Goal: Complete application form

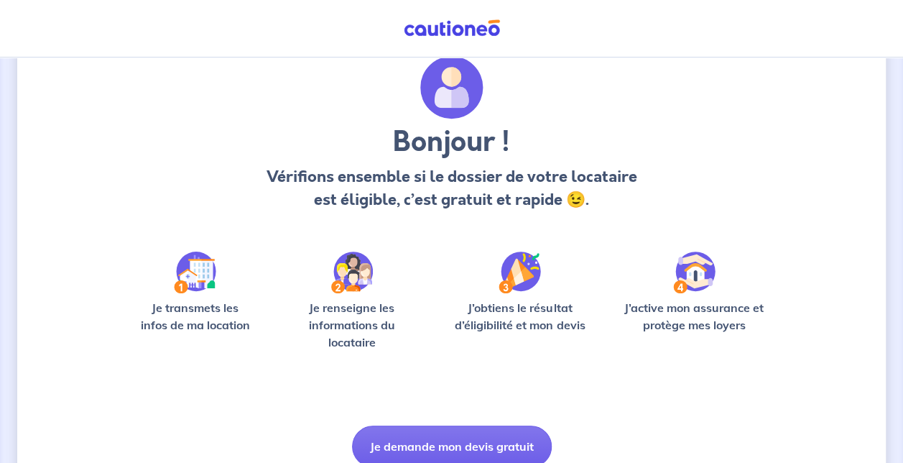
scroll to position [114, 0]
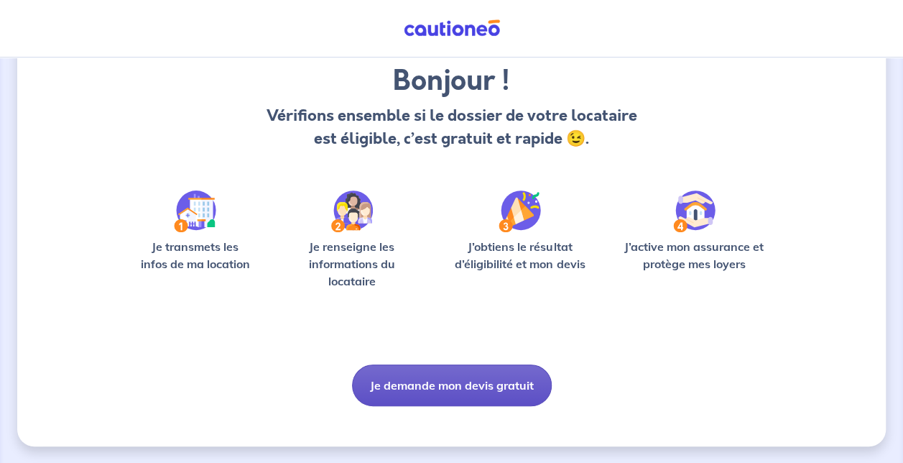
click at [441, 377] on button "Je demande mon devis gratuit" at bounding box center [452, 385] width 200 height 42
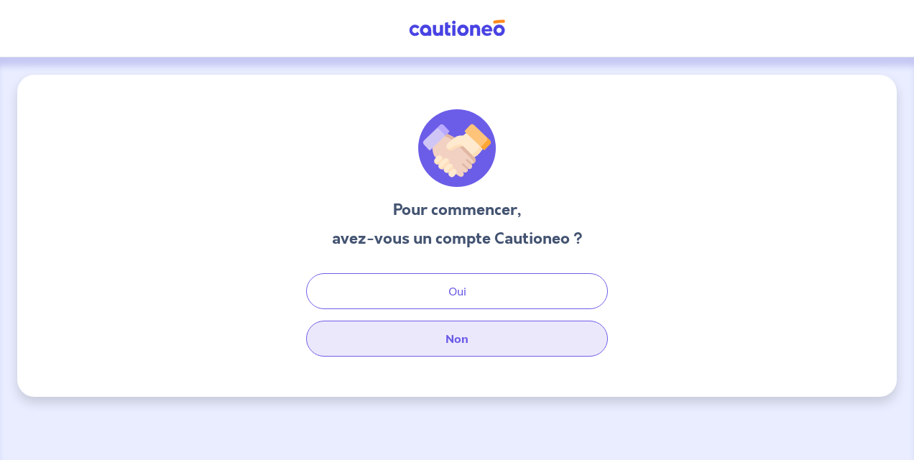
click at [480, 347] on button "Non" at bounding box center [457, 339] width 302 height 36
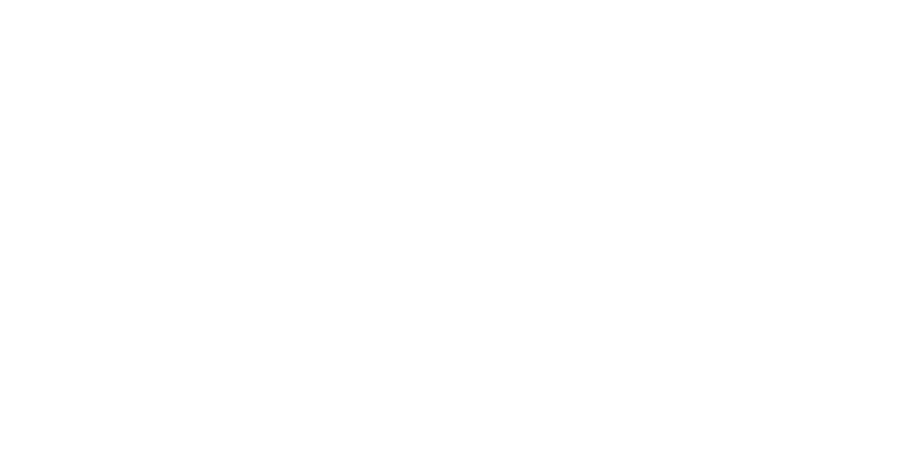
select select "FR"
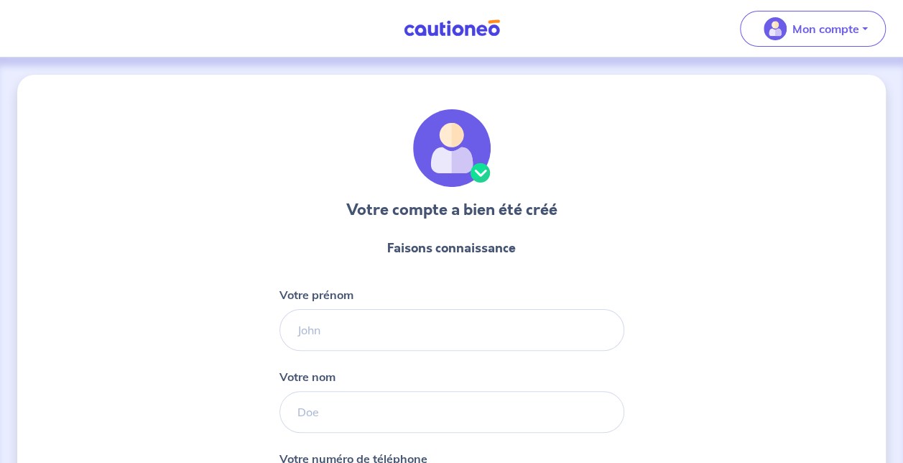
scroll to position [212, 0]
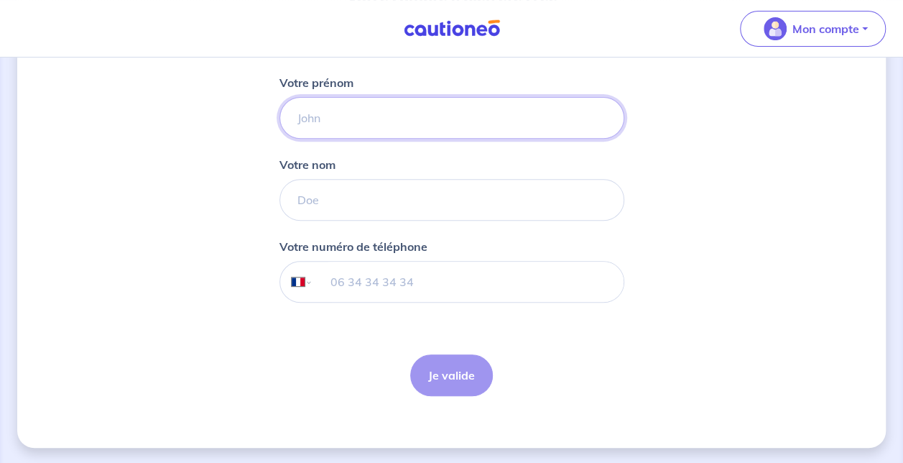
click at [362, 124] on input "Votre prénom" at bounding box center [452, 118] width 345 height 42
type input "Roxane"
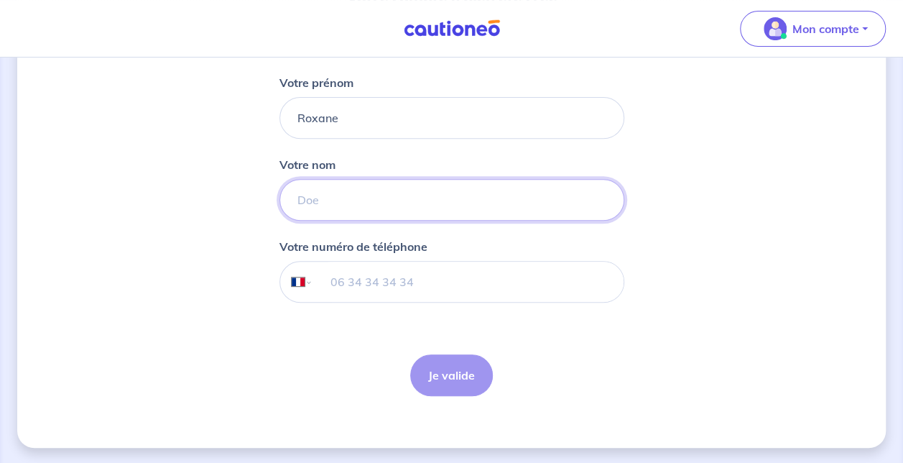
type input "Belzic"
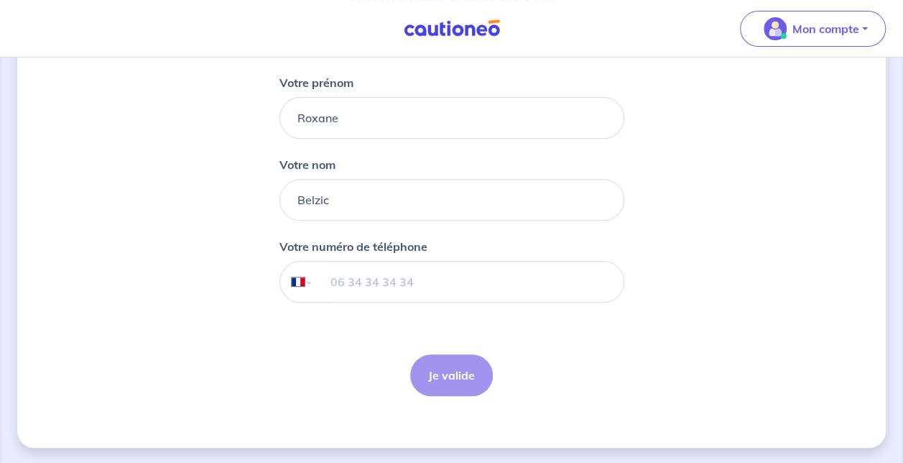
type input "+33 6 05 19 03 11"
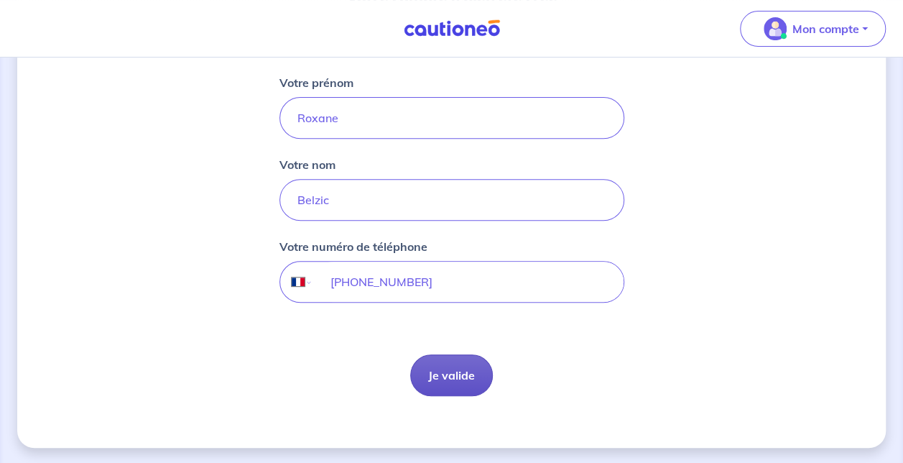
click at [440, 383] on button "Je valide" at bounding box center [451, 375] width 83 height 42
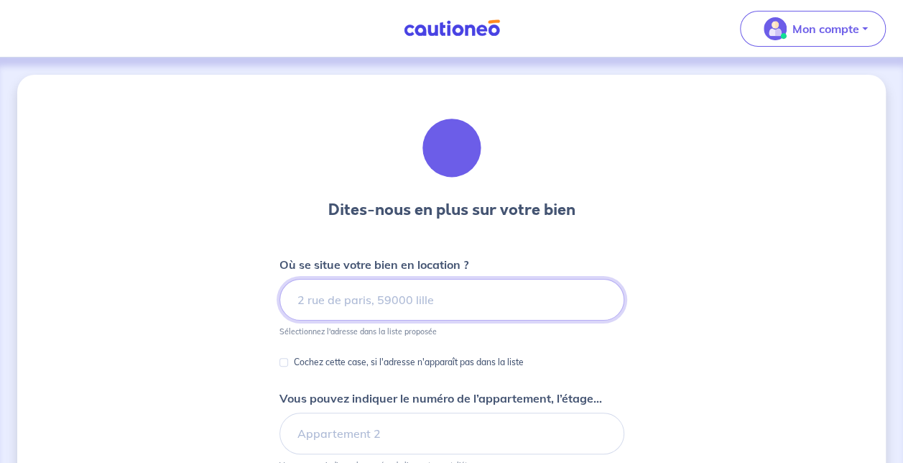
scroll to position [72, 0]
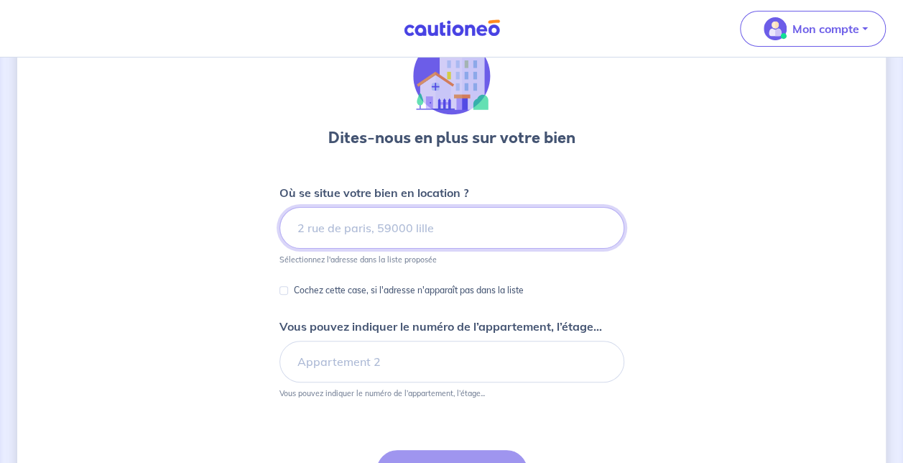
click at [377, 244] on input at bounding box center [452, 228] width 345 height 42
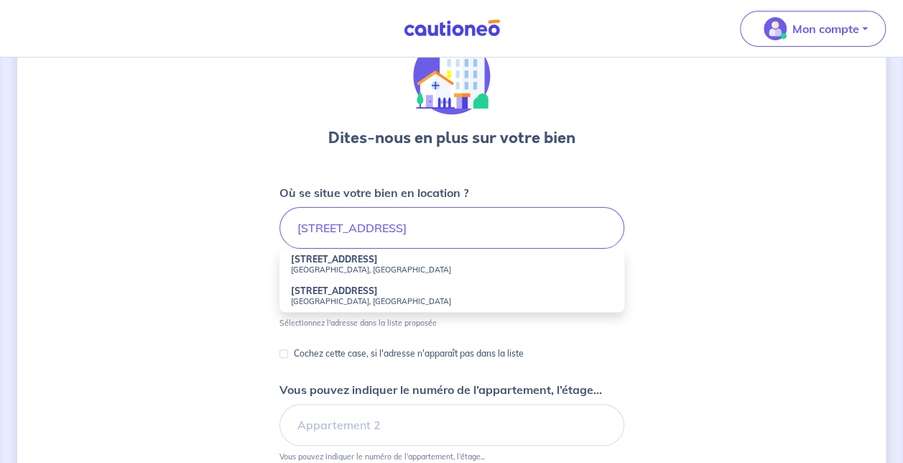
click at [385, 260] on li "2 Rue de l'Amphibolite Nantes, France" at bounding box center [452, 265] width 345 height 32
type input "2 Rue de l'Amphibolite, Nantes, France"
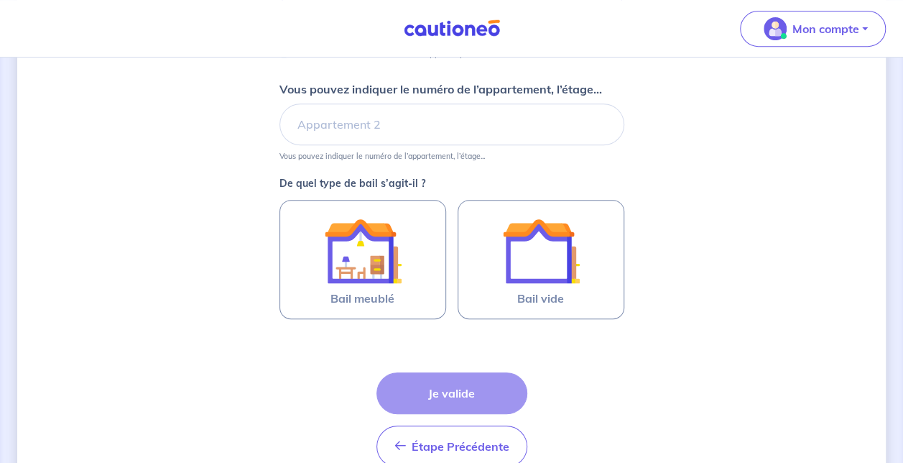
scroll to position [310, 0]
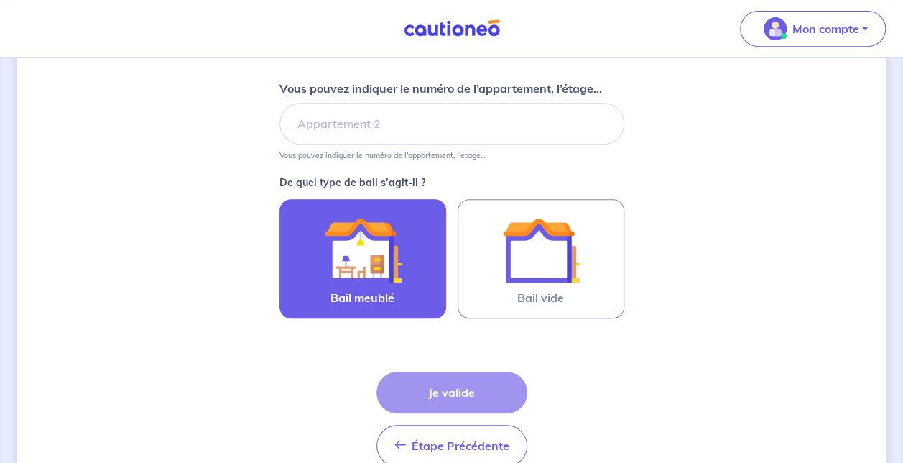
click at [407, 256] on div at bounding box center [363, 250] width 131 height 78
click at [0, 0] on input "Bail meublé" at bounding box center [0, 0] width 0 height 0
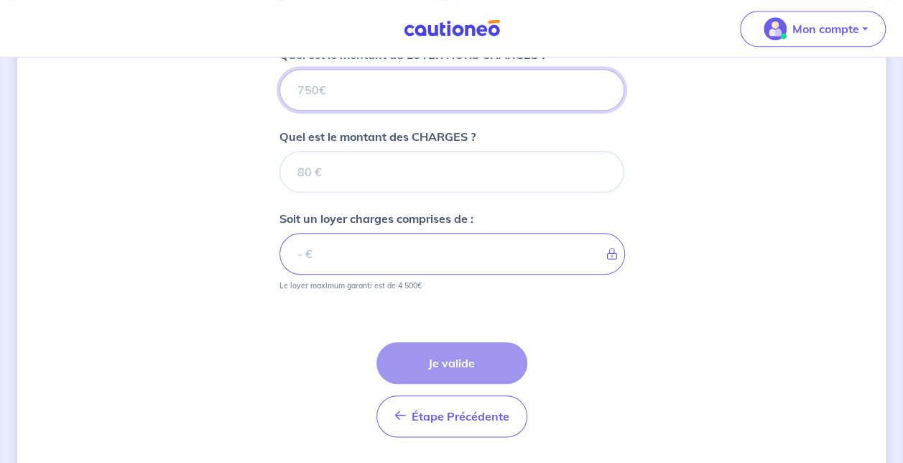
scroll to position [642, 0]
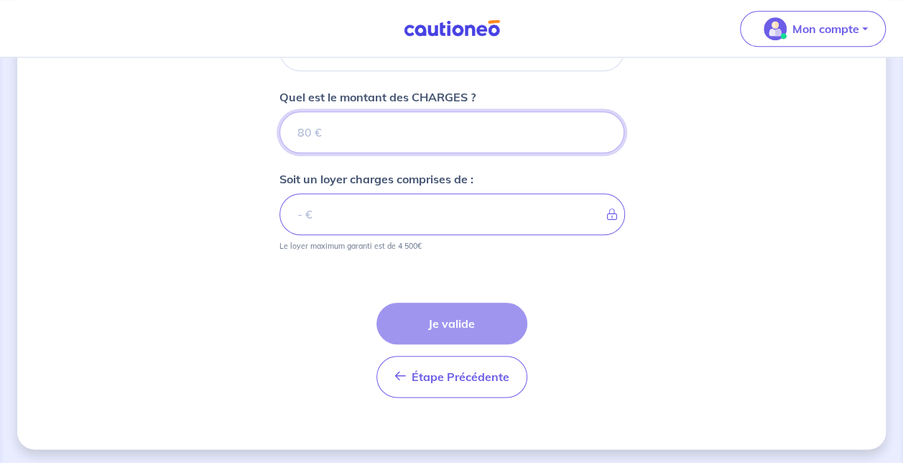
click at [371, 137] on input "Quel est le montant des CHARGES ?" at bounding box center [452, 132] width 345 height 42
type input "40"
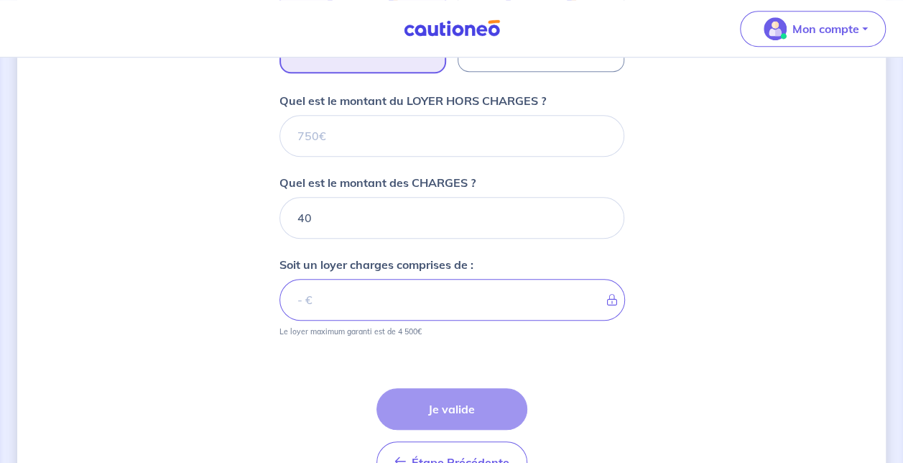
scroll to position [556, 0]
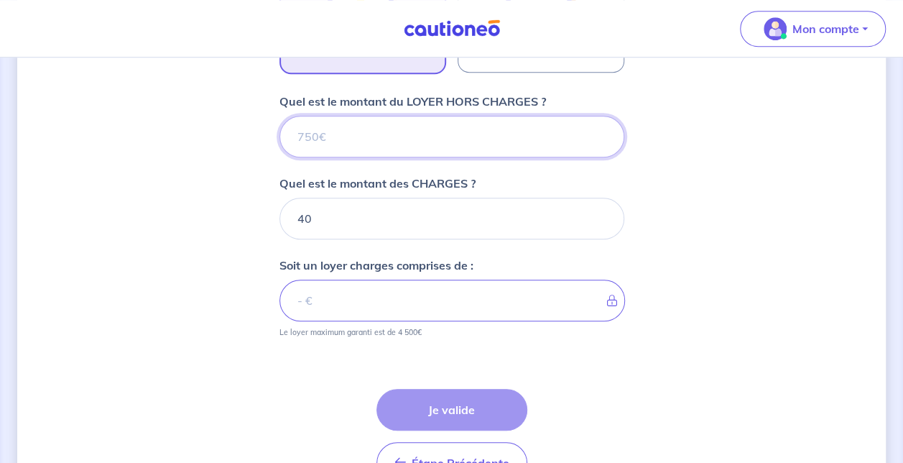
click at [319, 117] on input "Quel est le montant du LOYER HORS CHARGES ?" at bounding box center [452, 137] width 345 height 42
type input "8"
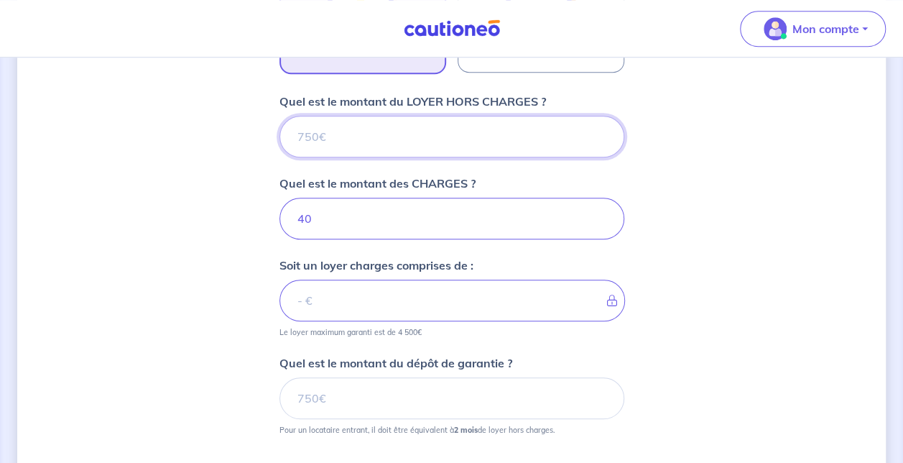
type input "48"
type input "90"
type input "40"
type input "900"
type input "940"
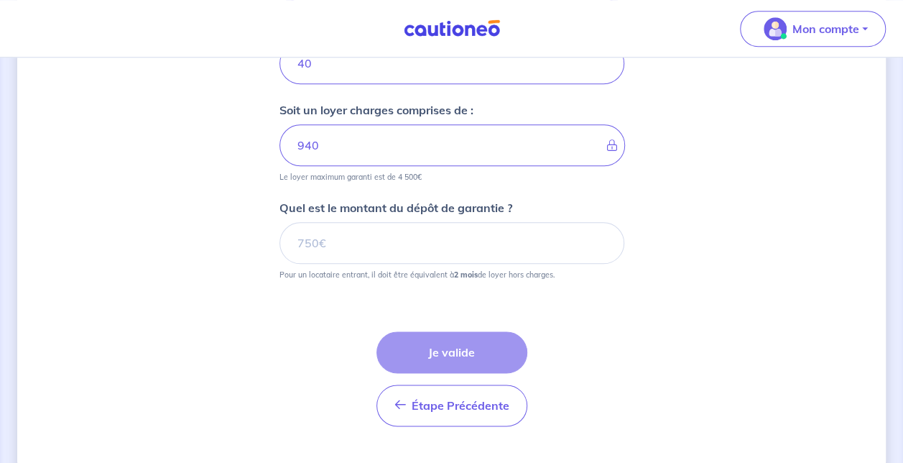
scroll to position [712, 0]
type input "900"
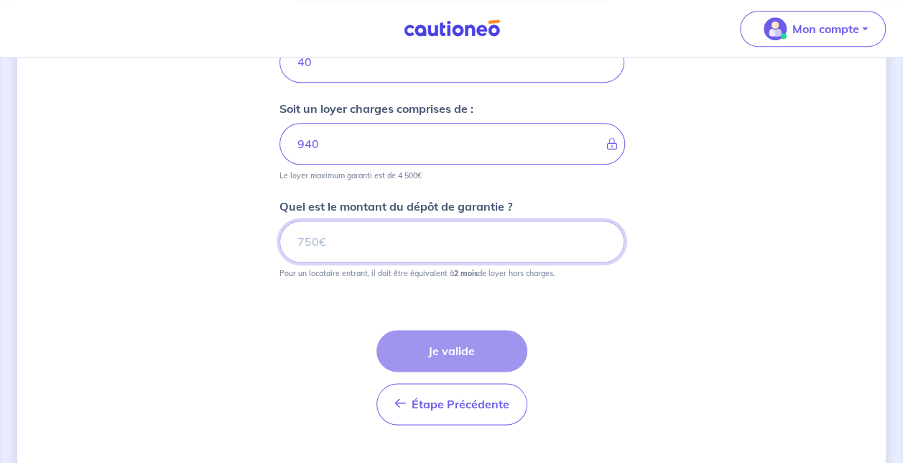
click at [336, 223] on input "Quel est le montant du dépôt de garantie ?" at bounding box center [452, 242] width 345 height 42
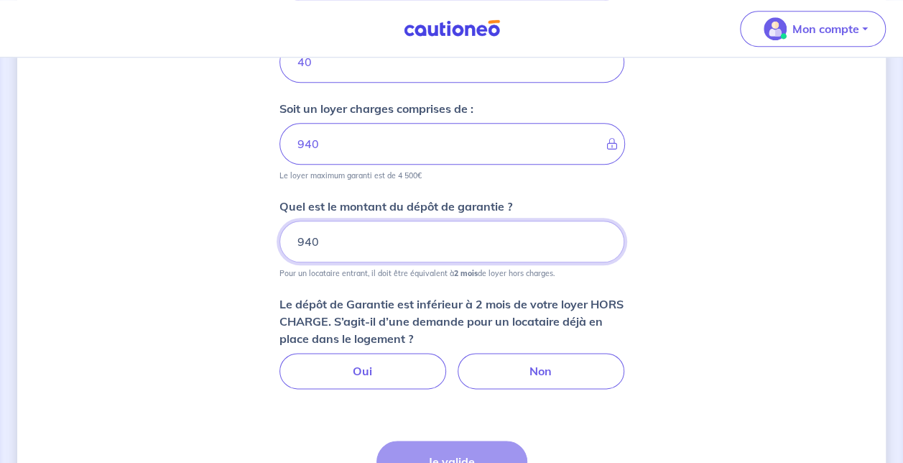
type input "940"
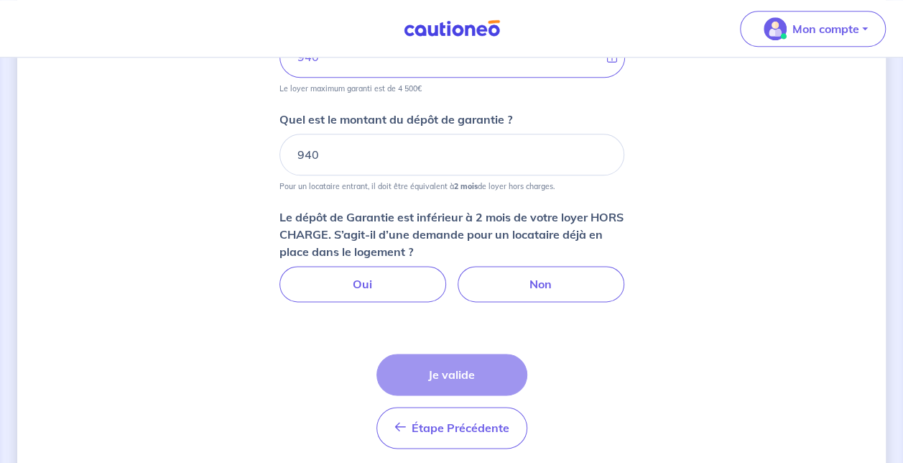
scroll to position [801, 0]
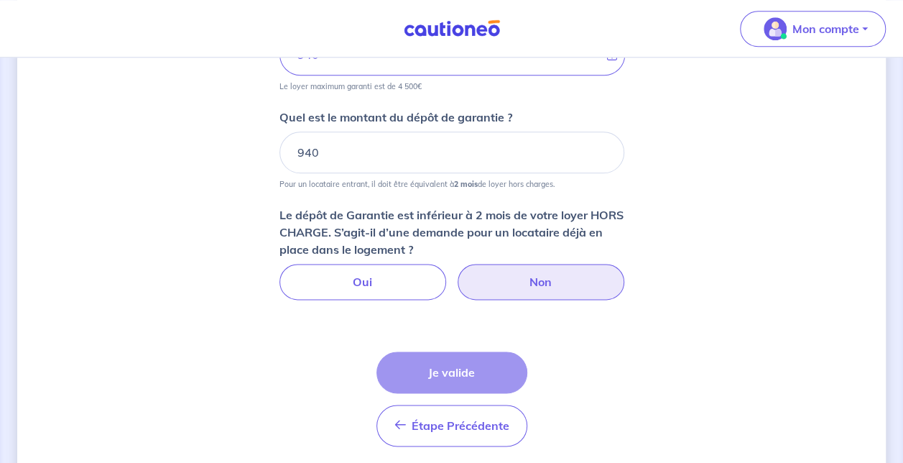
click at [510, 285] on label "Non" at bounding box center [541, 282] width 167 height 36
click at [456, 273] on input "Non" at bounding box center [451, 268] width 9 height 9
radio input "true"
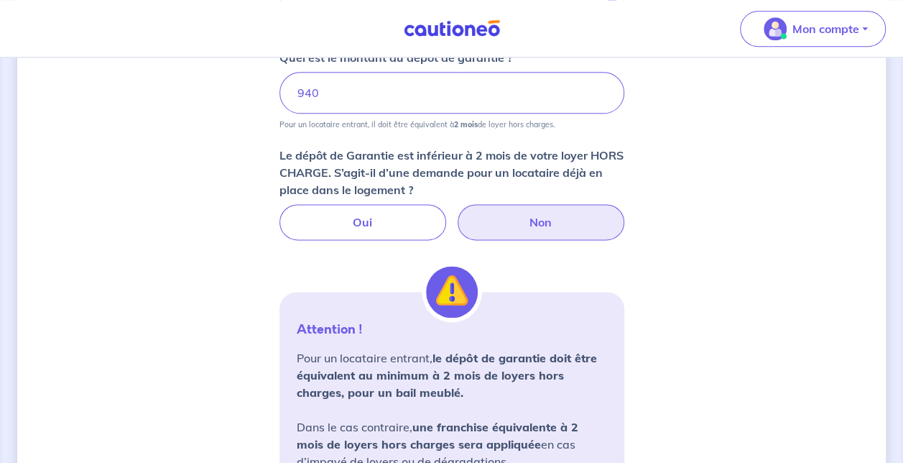
scroll to position [860, 0]
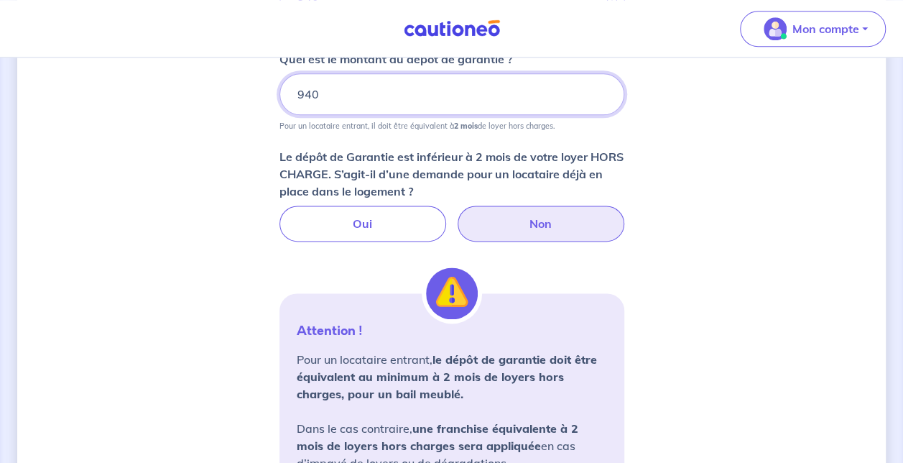
click at [351, 88] on input "940" at bounding box center [452, 94] width 345 height 42
type input "9"
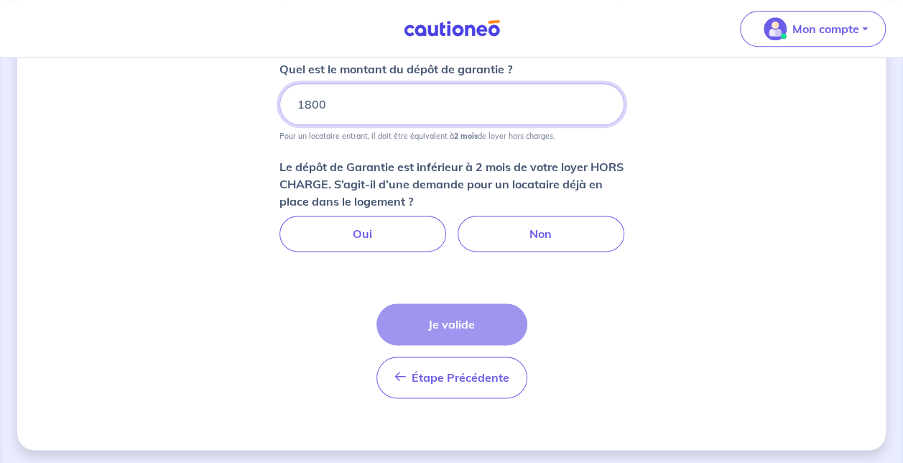
scroll to position [739, 0]
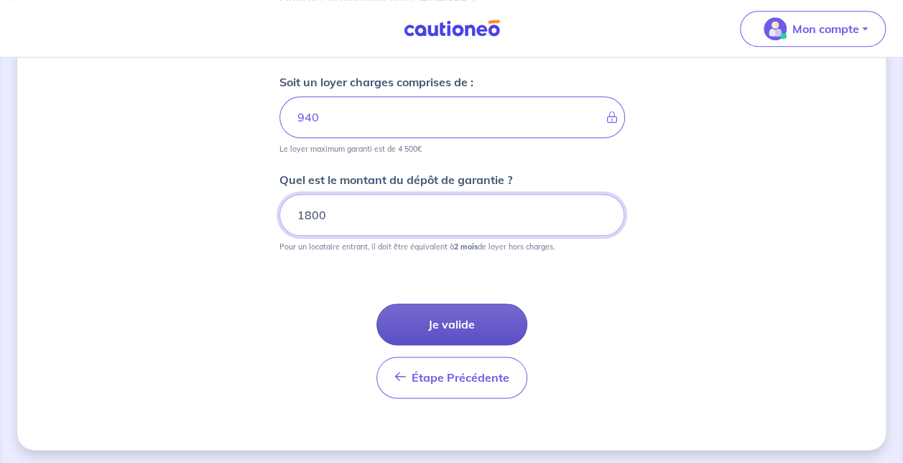
type input "1800"
click at [447, 315] on button "Je valide" at bounding box center [452, 324] width 151 height 42
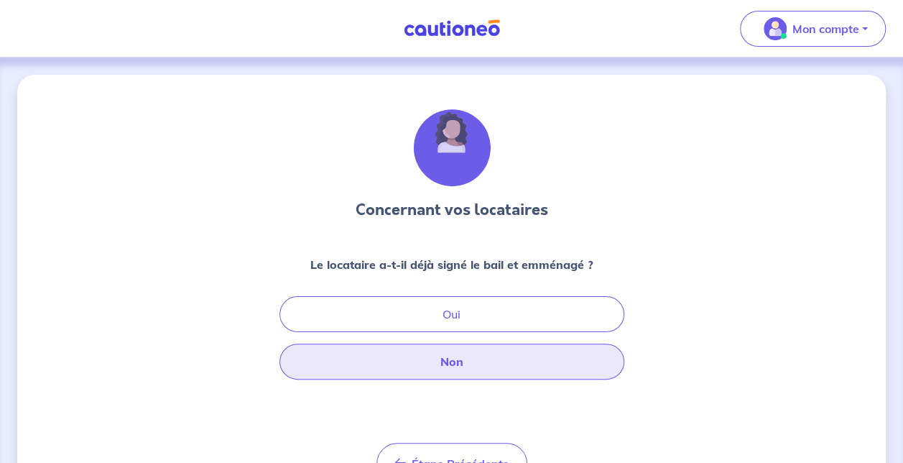
click at [477, 367] on button "Non" at bounding box center [452, 362] width 345 height 36
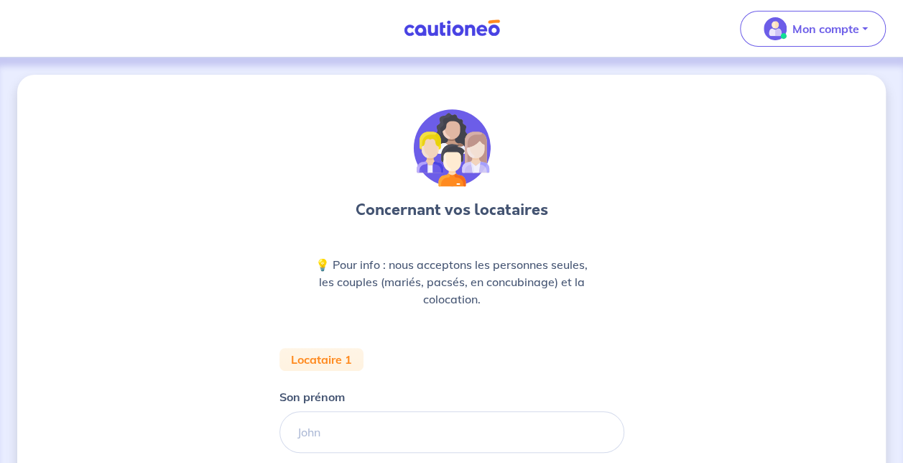
scroll to position [129, 0]
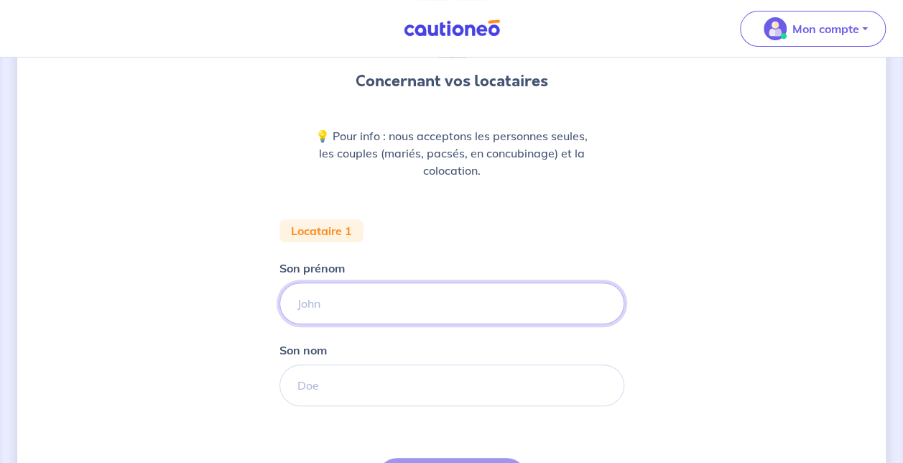
click at [426, 300] on input "Son prénom" at bounding box center [452, 303] width 345 height 42
type input "Laetitia"
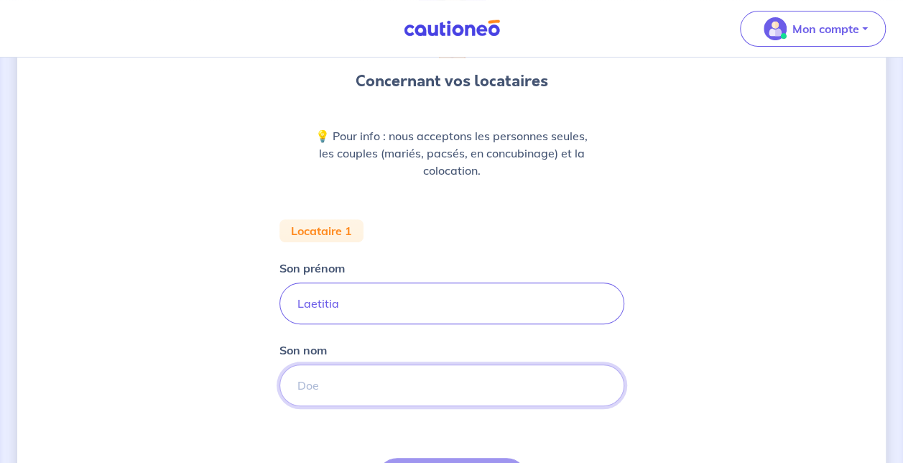
click at [398, 374] on input "Son nom" at bounding box center [452, 385] width 345 height 42
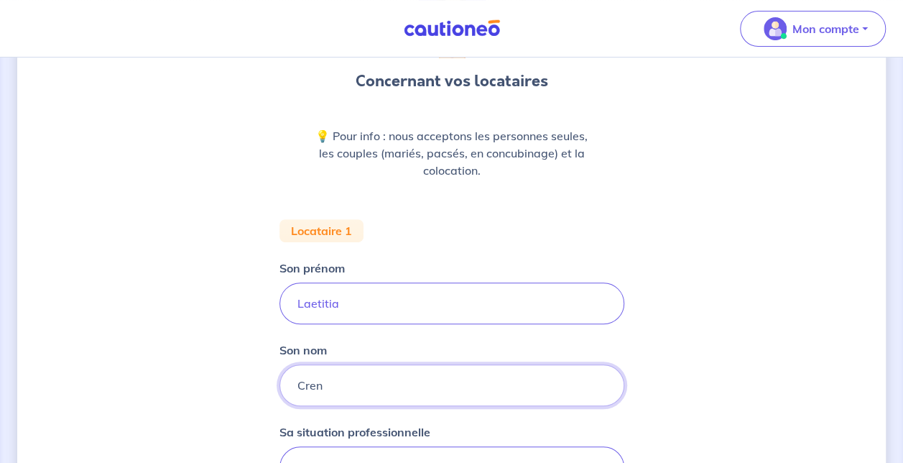
type input "Cren"
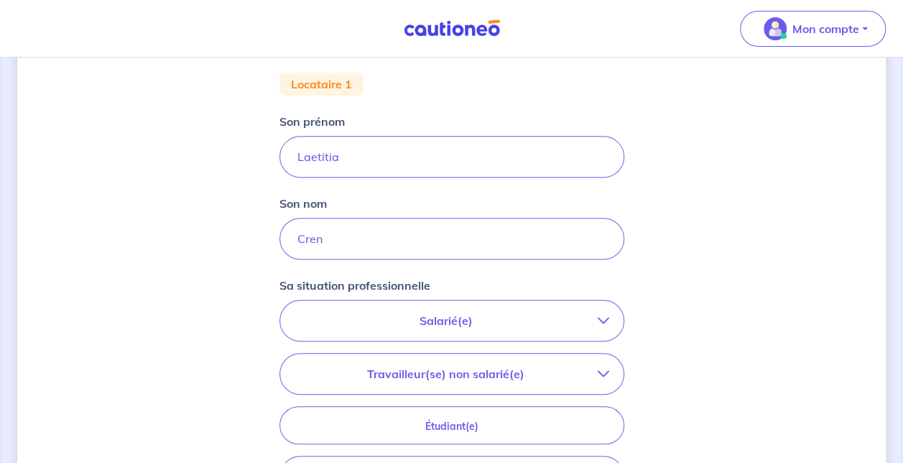
scroll to position [282, 0]
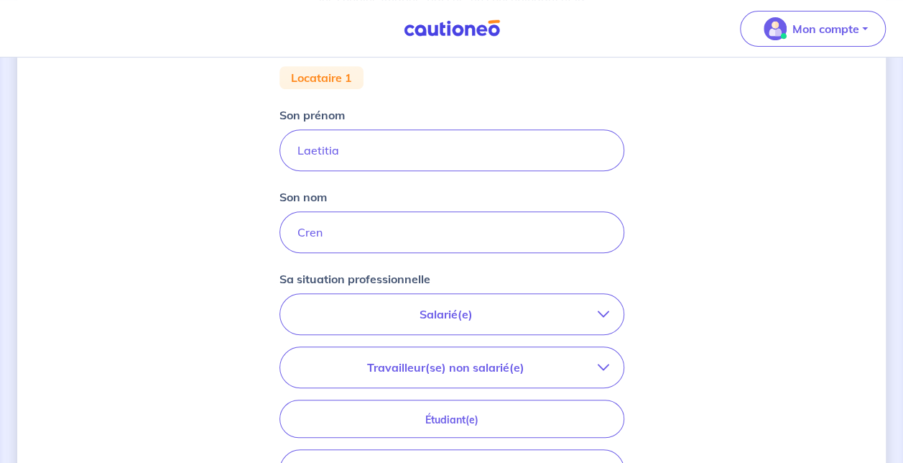
click at [474, 310] on p "Salarié(e)" at bounding box center [446, 313] width 303 height 17
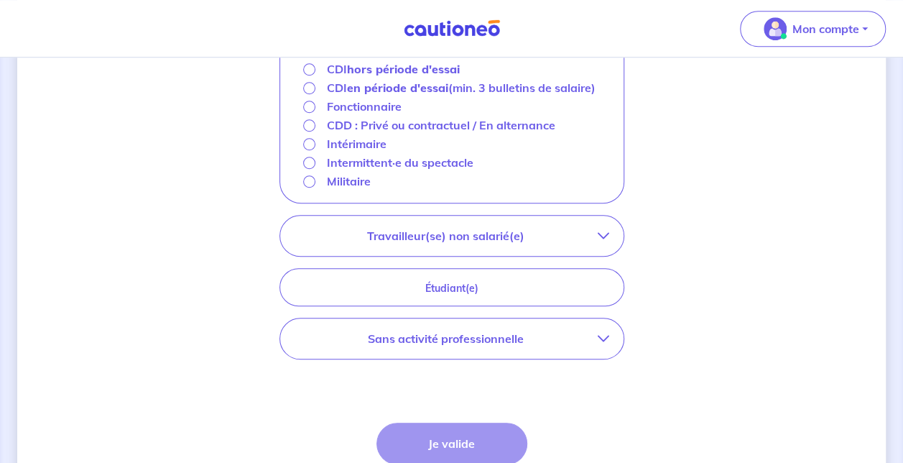
scroll to position [570, 0]
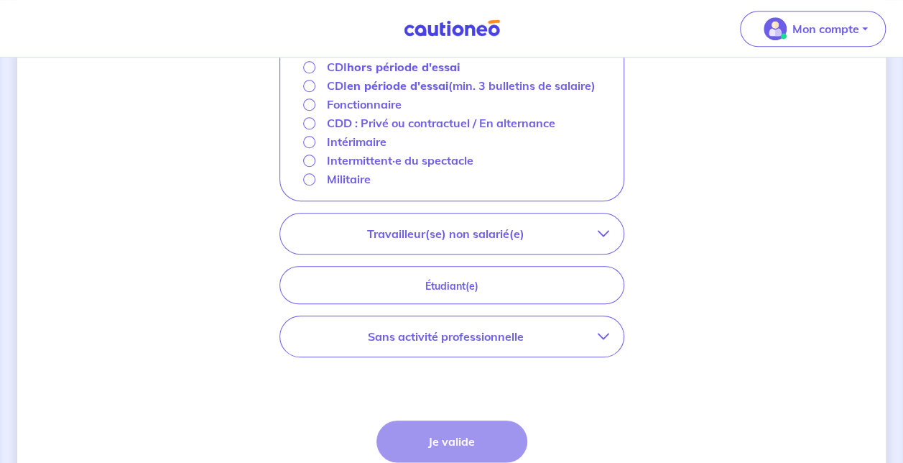
click at [378, 69] on strong "hors période d'essai" at bounding box center [403, 67] width 113 height 14
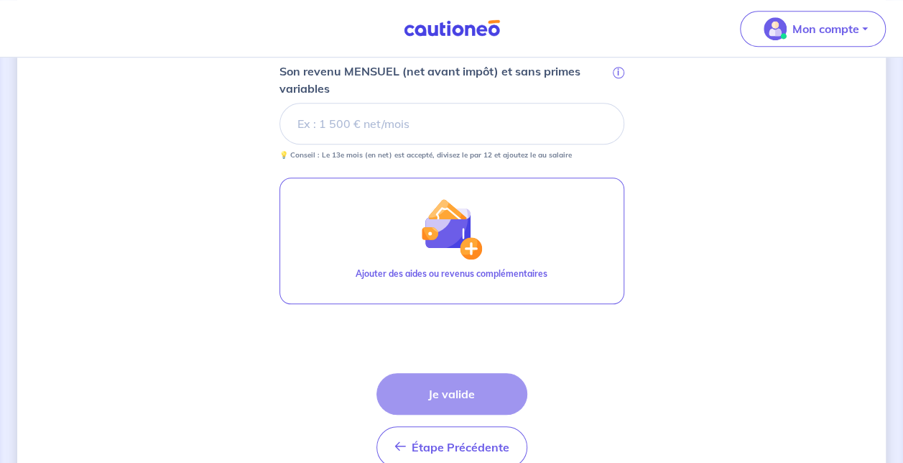
scroll to position [563, 0]
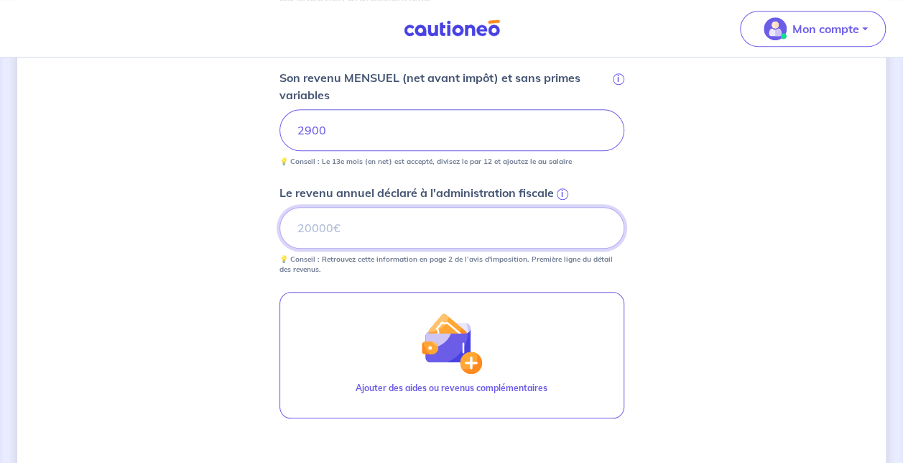
click at [362, 221] on input "Le revenu annuel déclaré à l'administration fiscale i" at bounding box center [452, 228] width 345 height 42
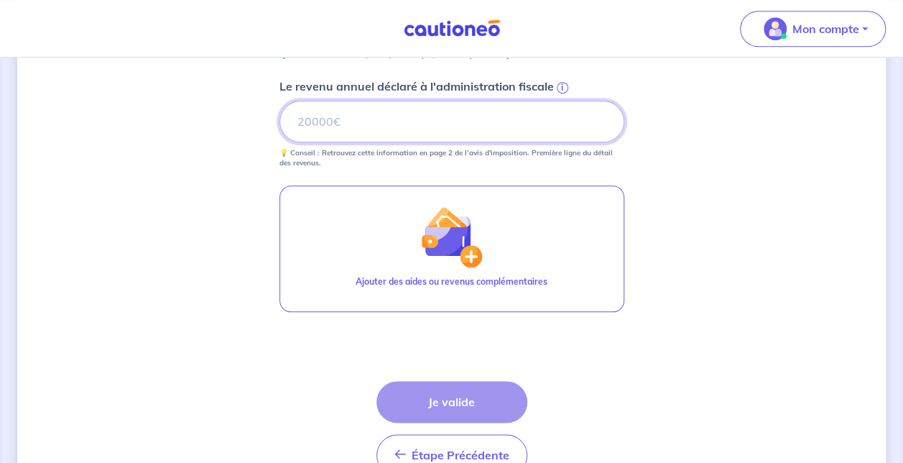
scroll to position [722, 0]
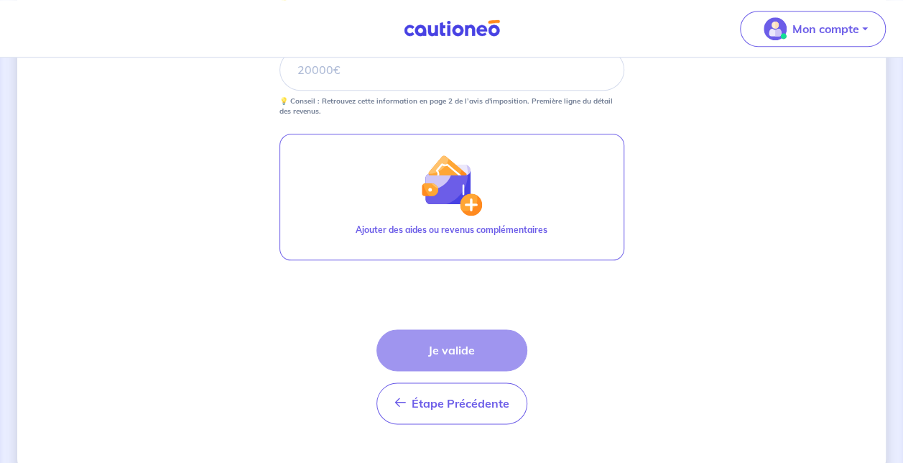
click at [457, 341] on div "Étape Précédente Précédent Je valide Je valide" at bounding box center [452, 376] width 151 height 95
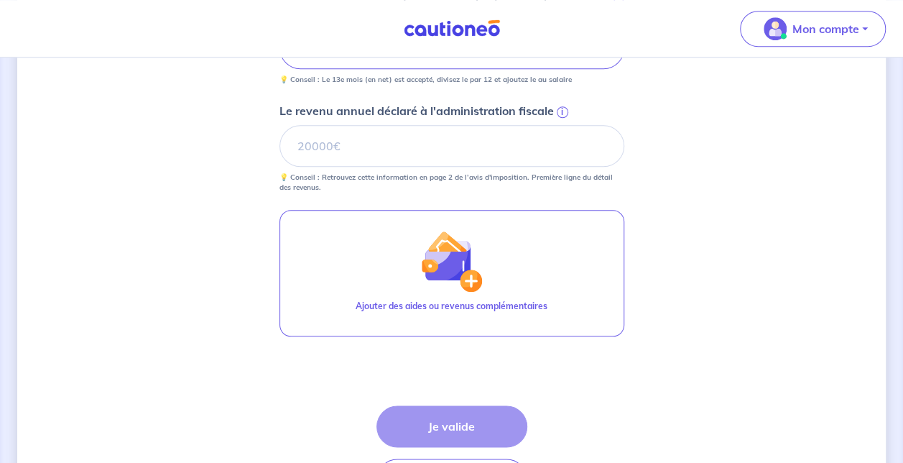
scroll to position [645, 0]
click at [454, 425] on div "Étape Précédente Précédent Je valide Je valide" at bounding box center [452, 452] width 151 height 95
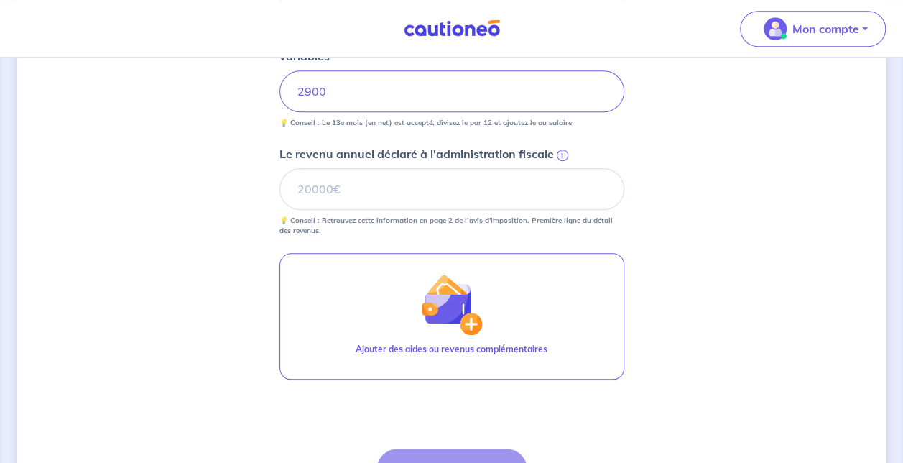
scroll to position [603, 0]
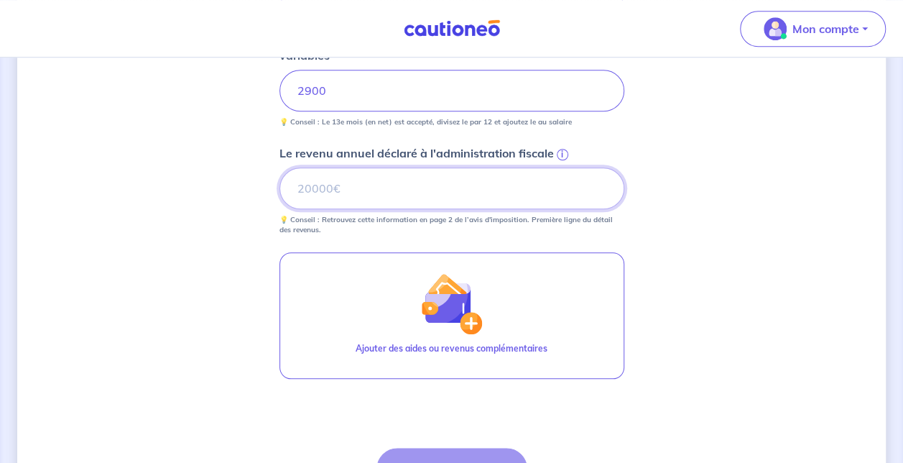
click at [418, 174] on input "Le revenu annuel déclaré à l'administration fiscale i" at bounding box center [452, 188] width 345 height 42
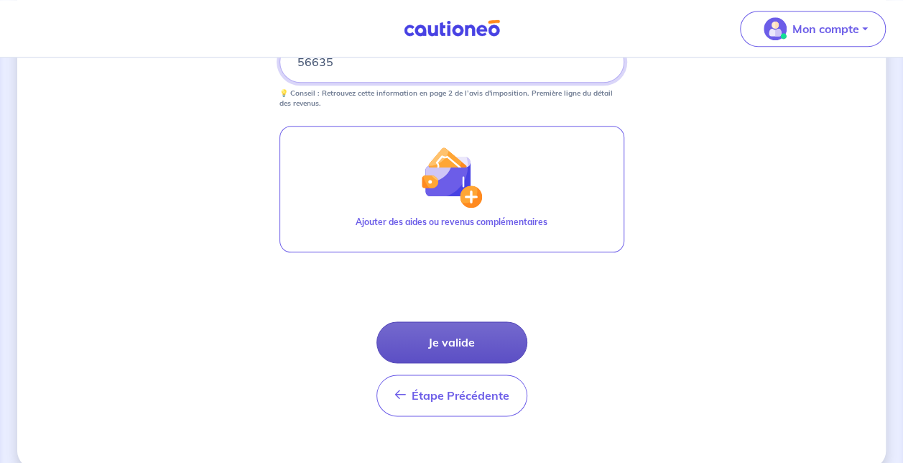
type input "56635"
click at [440, 337] on button "Je valide" at bounding box center [452, 342] width 151 height 42
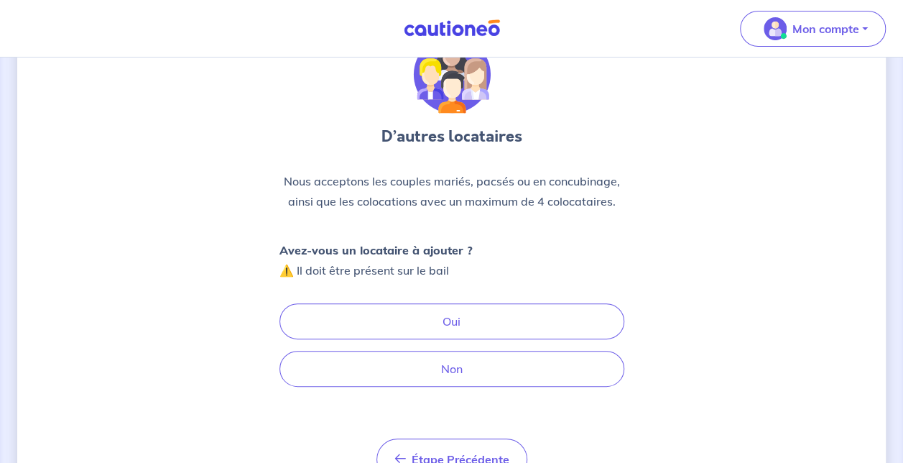
scroll to position [74, 0]
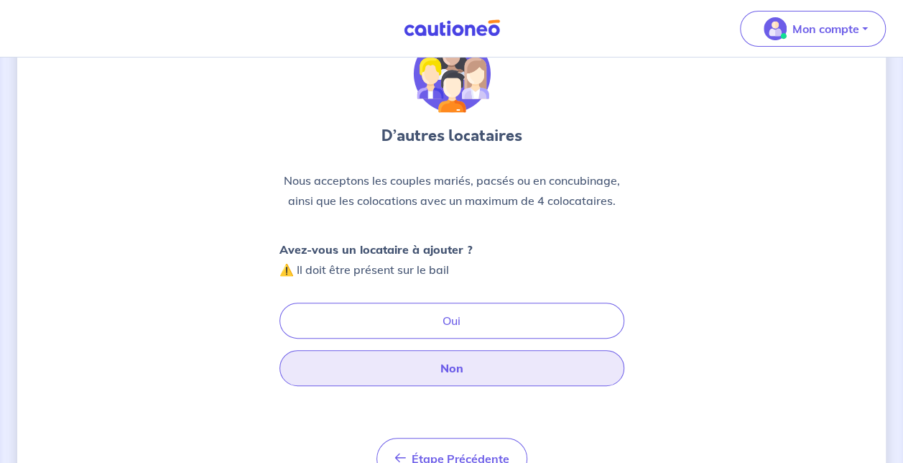
click at [474, 362] on button "Non" at bounding box center [452, 368] width 345 height 36
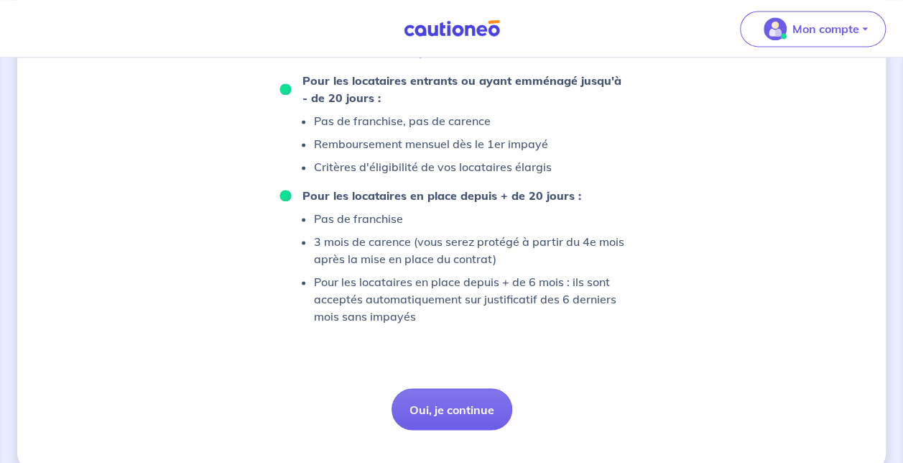
scroll to position [1040, 0]
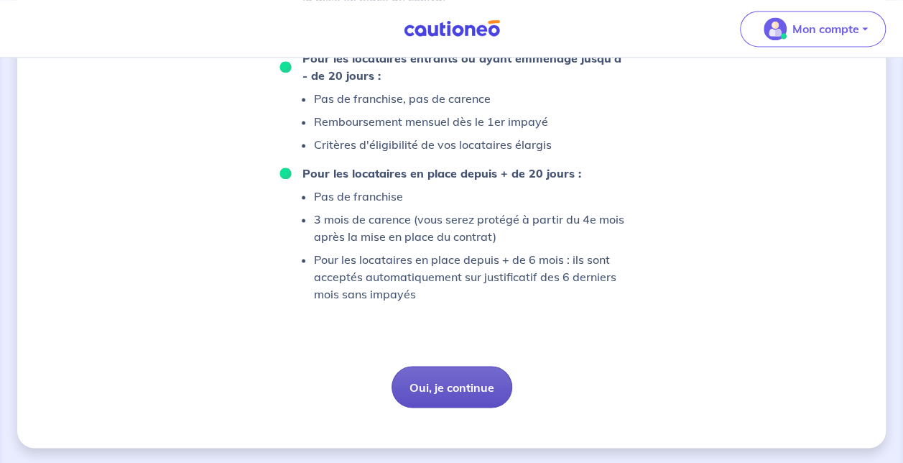
click at [448, 382] on button "Oui, je continue" at bounding box center [452, 387] width 121 height 42
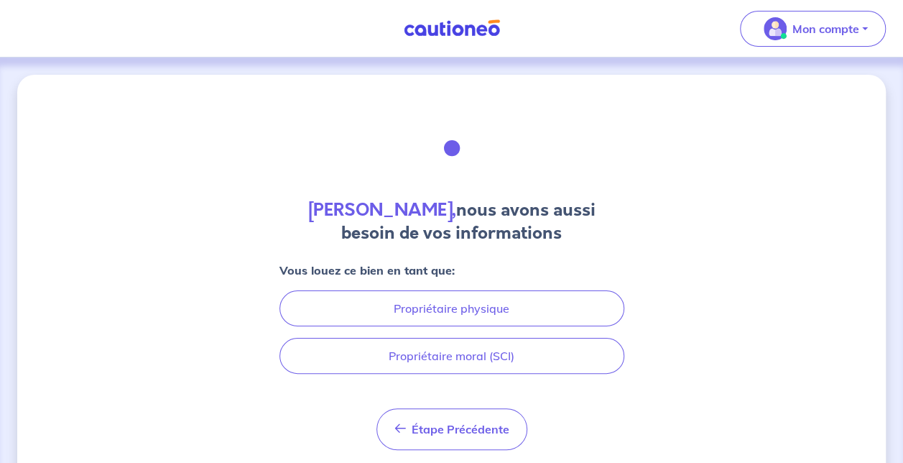
scroll to position [43, 0]
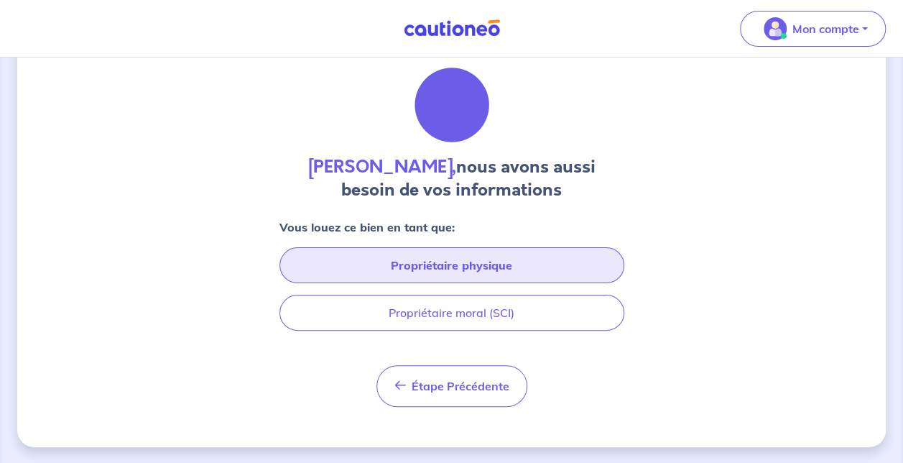
click at [456, 279] on button "Propriétaire physique" at bounding box center [452, 265] width 345 height 36
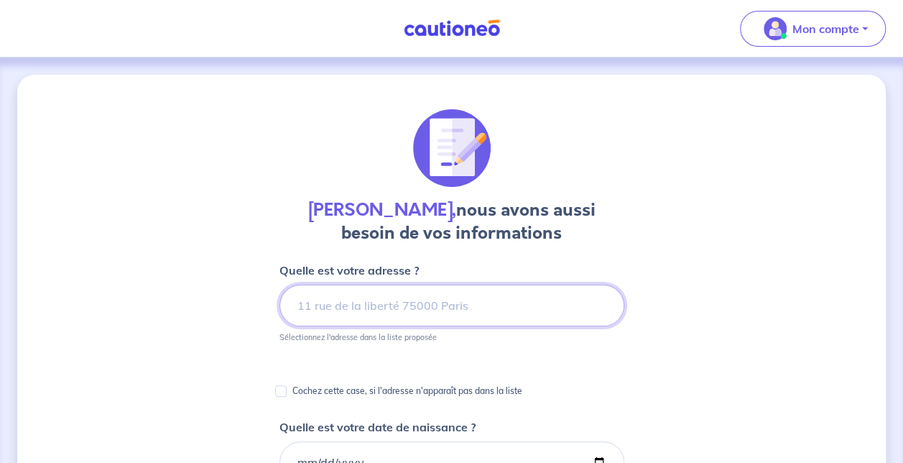
click at [453, 313] on input at bounding box center [452, 306] width 345 height 42
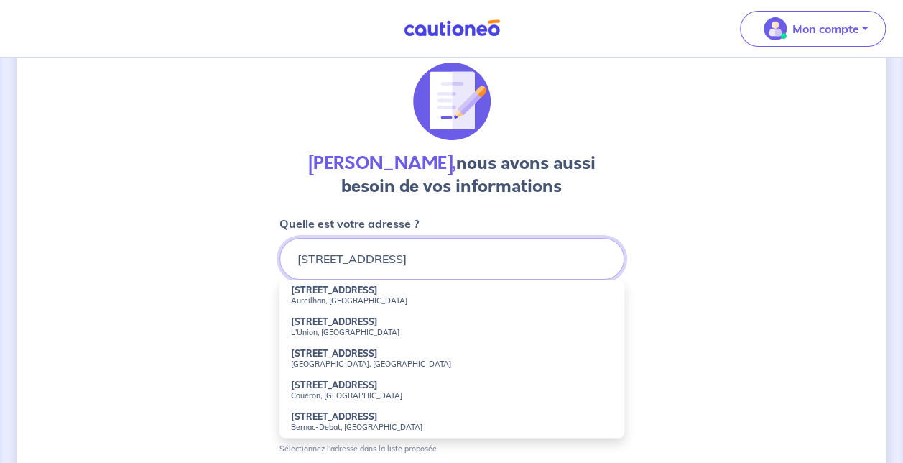
scroll to position [47, 0]
click at [322, 395] on small "Couëron, France" at bounding box center [452, 395] width 322 height 10
type input "1 Rue du Lac-Bleu, Couëron, France"
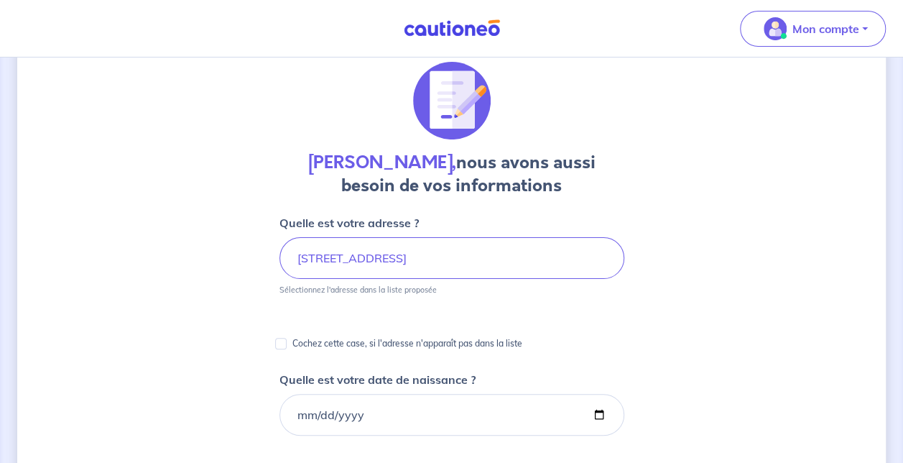
scroll to position [199, 0]
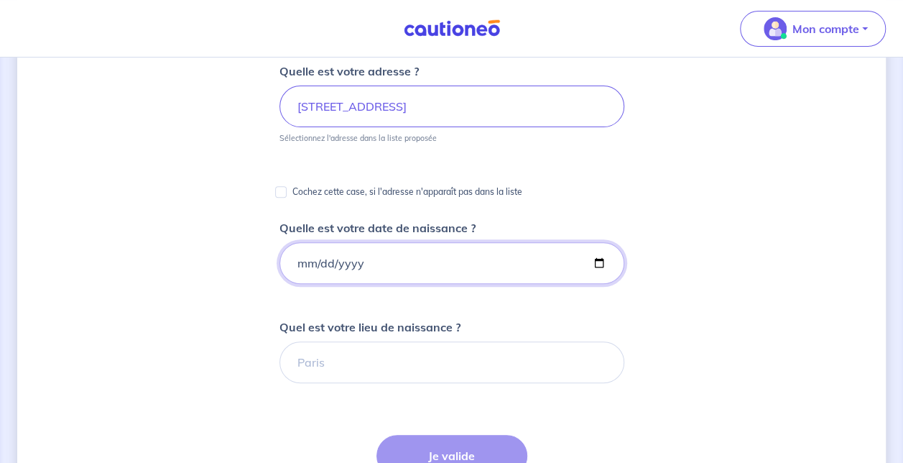
click at [321, 247] on input "Quelle est votre date de naissance ?" at bounding box center [452, 263] width 345 height 42
type input "1995-07-12"
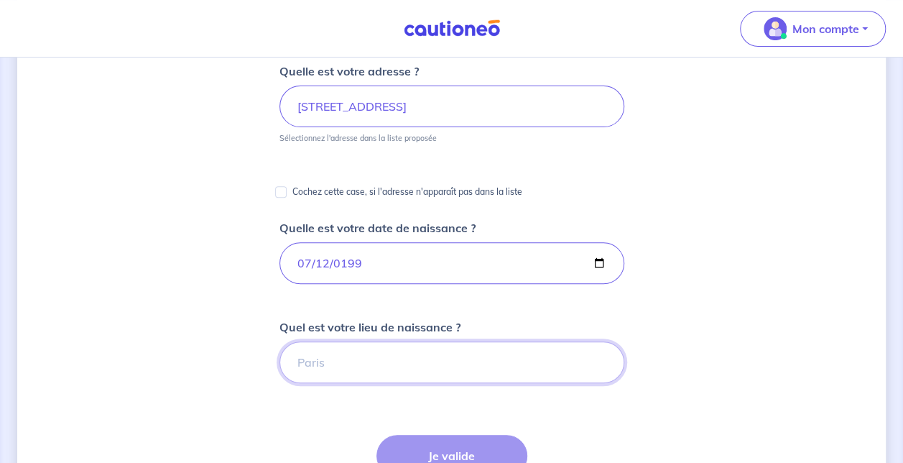
click at [356, 358] on input "Quel est votre lieu de naissance ?" at bounding box center [452, 362] width 345 height 42
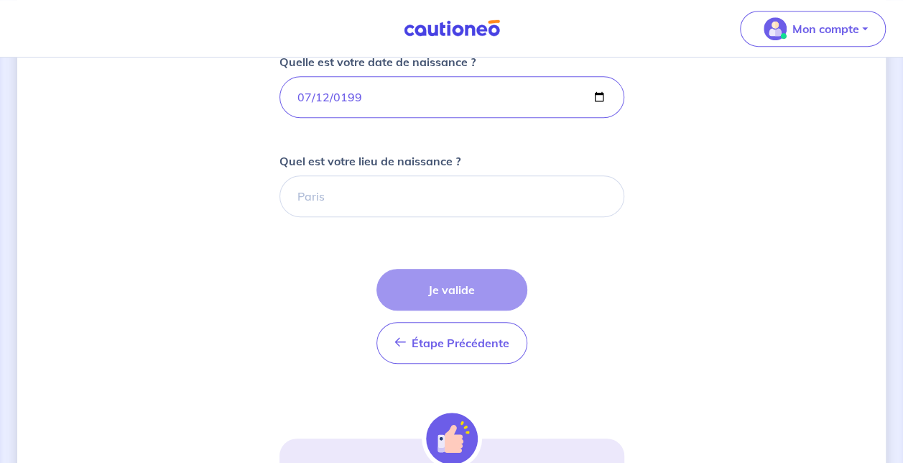
scroll to position [366, 0]
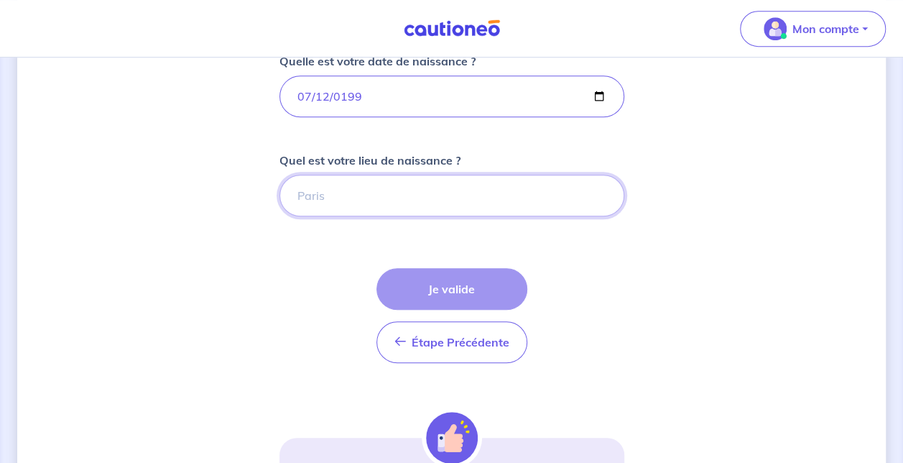
click at [374, 208] on input "Quel est votre lieu de naissance ?" at bounding box center [452, 196] width 345 height 42
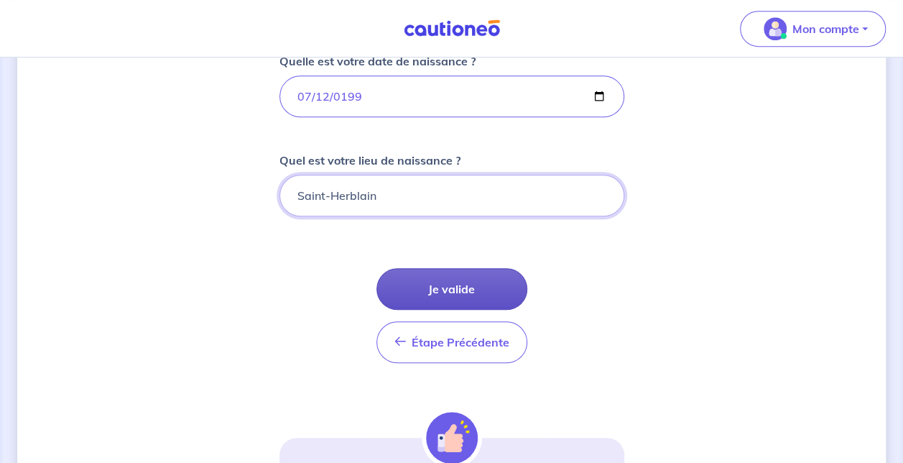
type input "Saint-Herblain"
click at [433, 269] on button "Je valide" at bounding box center [452, 289] width 151 height 42
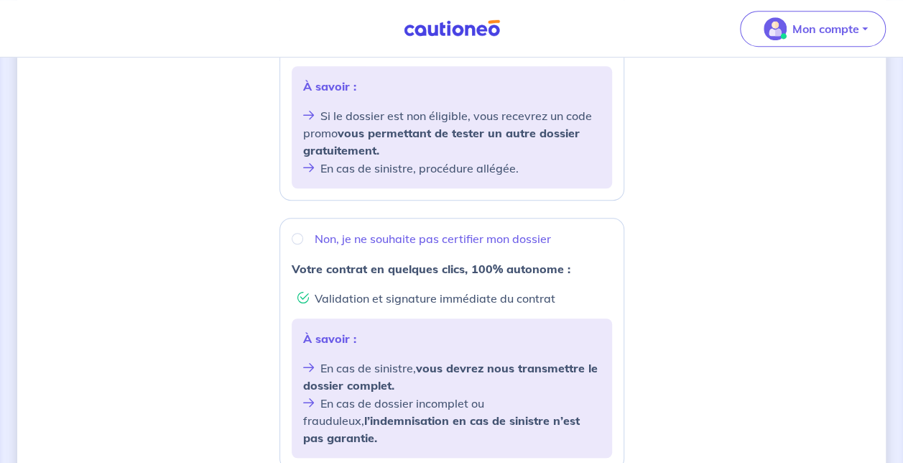
scroll to position [409, 0]
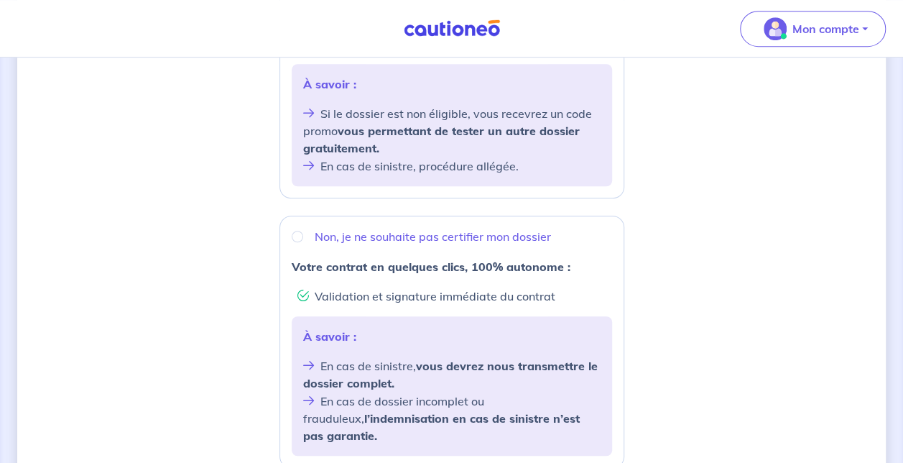
click at [305, 230] on div "Non, je ne souhaite pas certifier mon dossier" at bounding box center [452, 236] width 321 height 17
radio input "true"
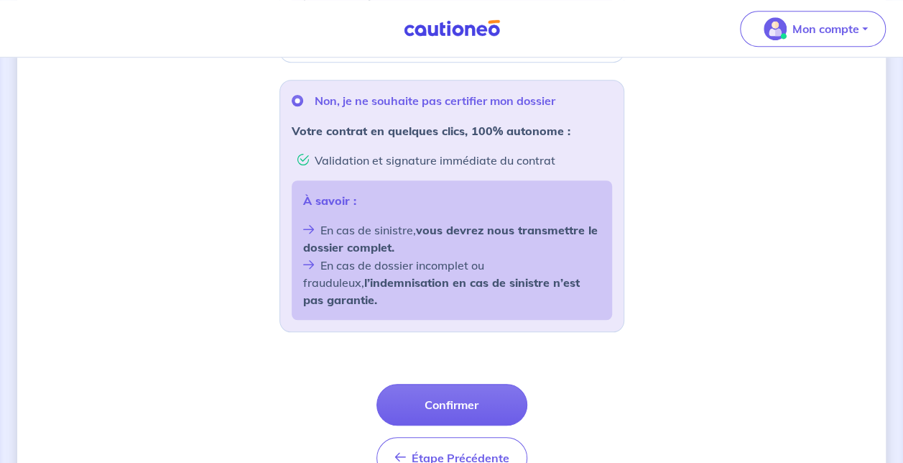
scroll to position [608, 0]
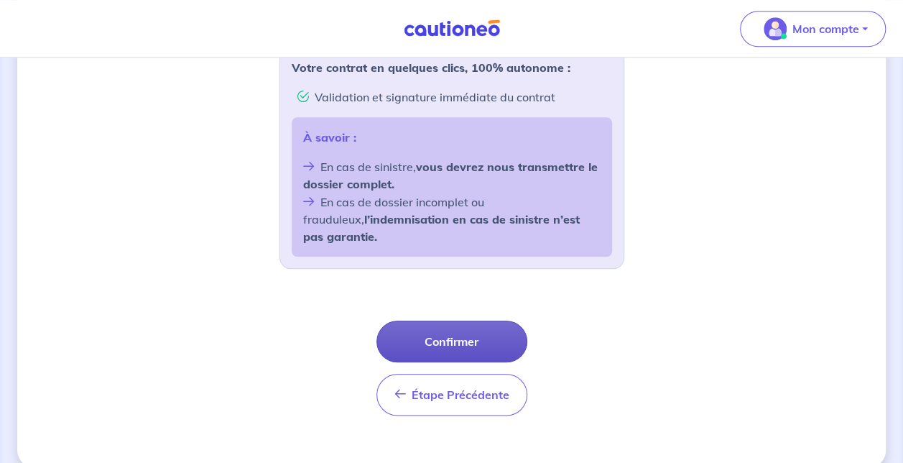
click at [470, 322] on button "Confirmer" at bounding box center [452, 342] width 151 height 42
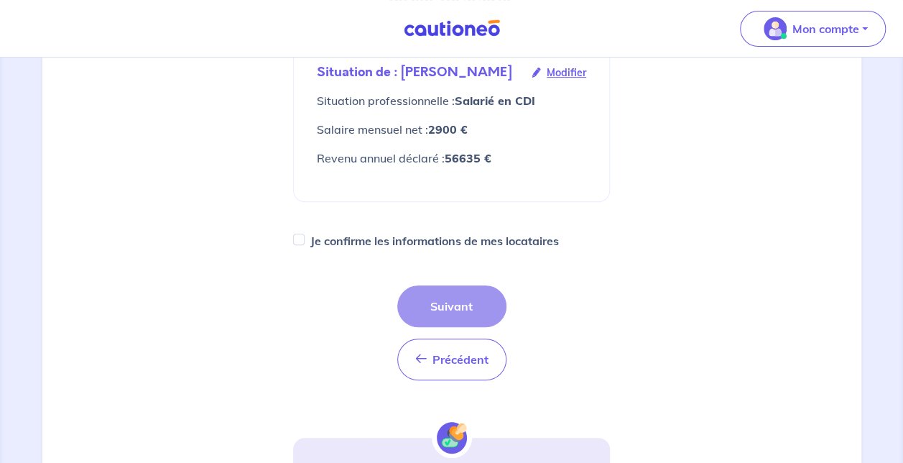
scroll to position [270, 0]
click at [301, 239] on input "Je confirme les informations de mes locataires" at bounding box center [298, 238] width 11 height 11
checkbox input "true"
click at [579, 70] on span "Modifier" at bounding box center [567, 72] width 40 height 16
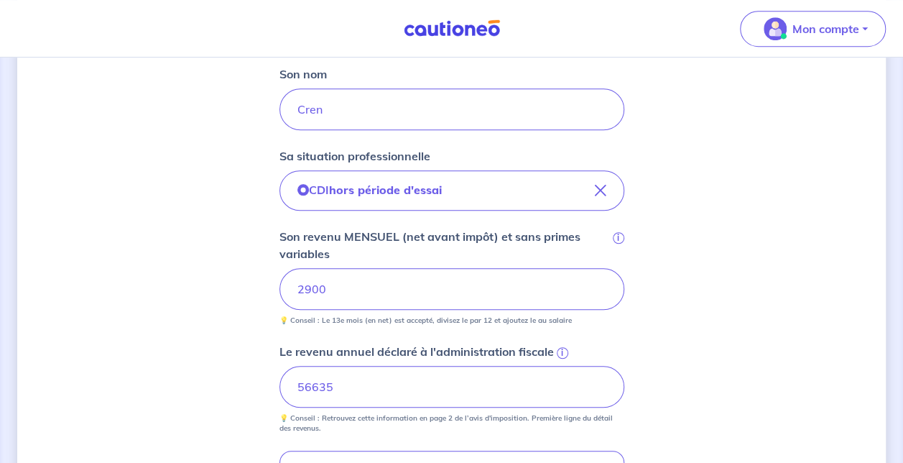
scroll to position [706, 0]
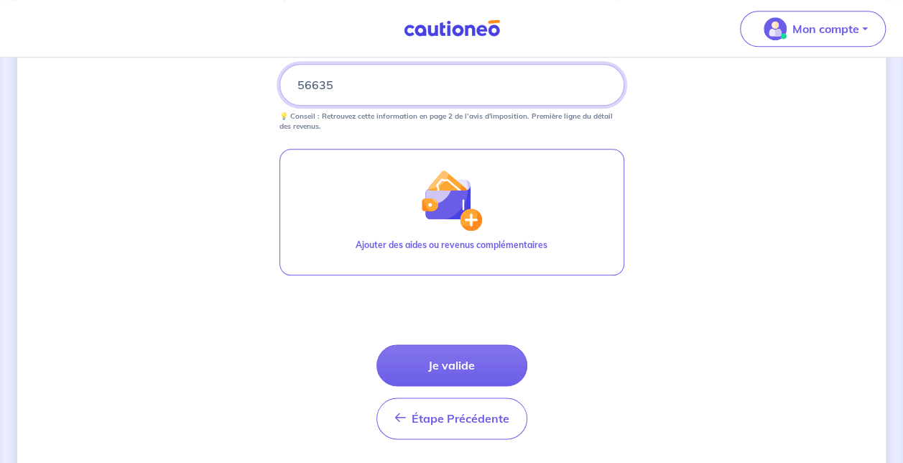
click at [354, 97] on input "56635" at bounding box center [452, 85] width 345 height 42
type input "5"
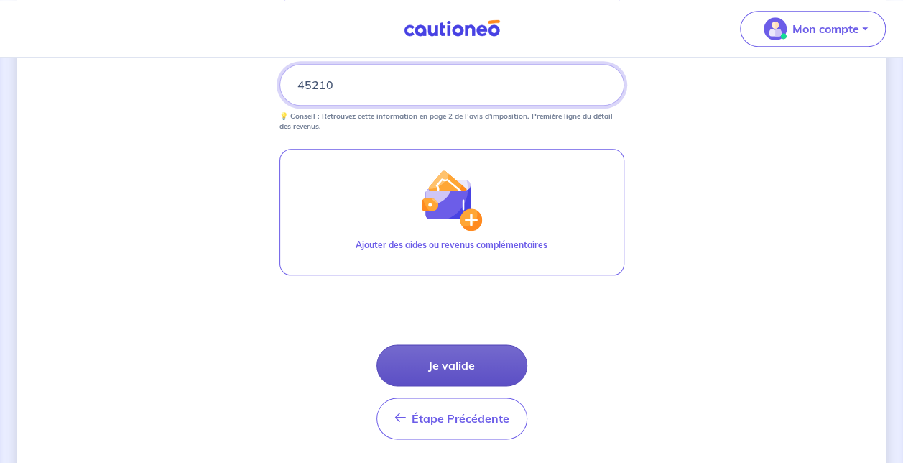
type input "45210"
click at [475, 353] on button "Je valide" at bounding box center [452, 365] width 151 height 42
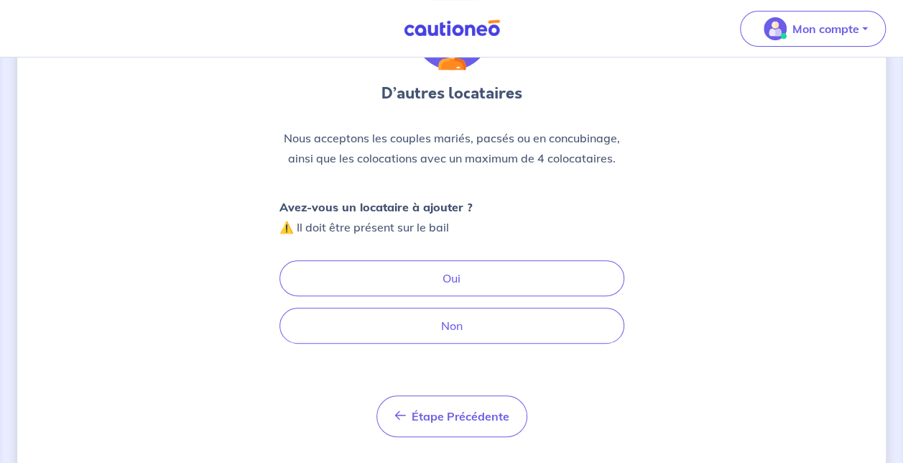
scroll to position [121, 0]
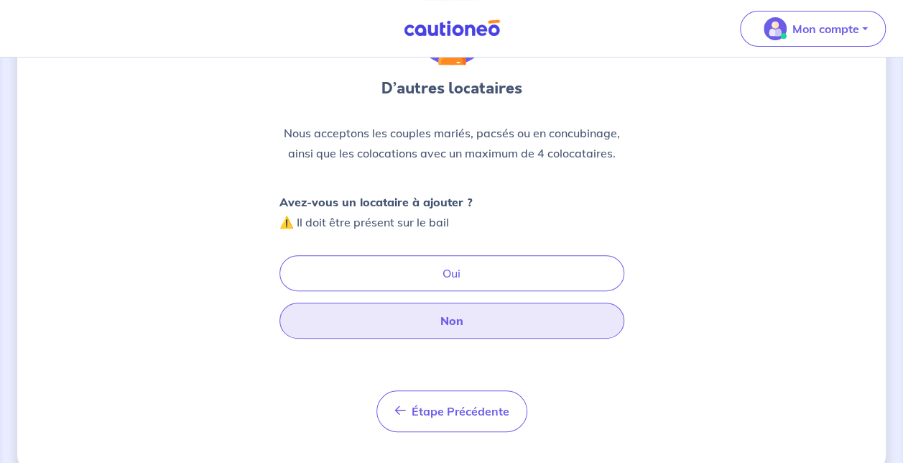
click at [446, 318] on button "Non" at bounding box center [452, 321] width 345 height 36
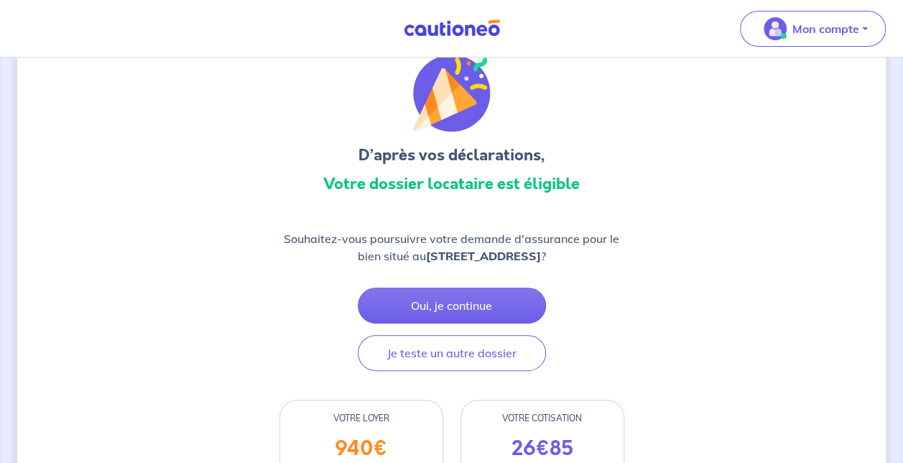
scroll to position [56, 0]
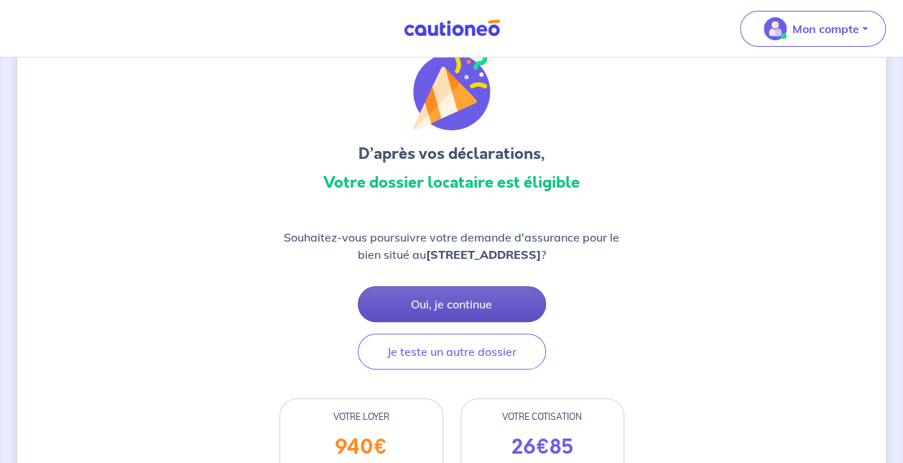
click at [464, 312] on button "Oui, je continue" at bounding box center [452, 304] width 188 height 36
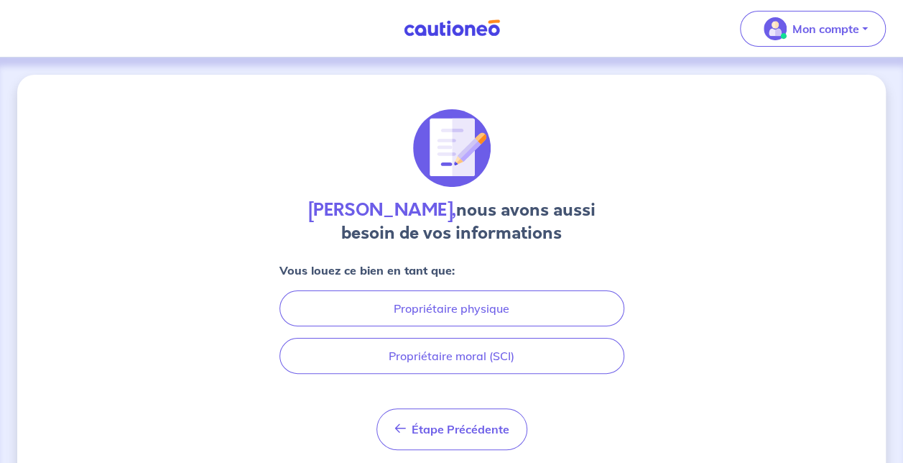
scroll to position [43, 0]
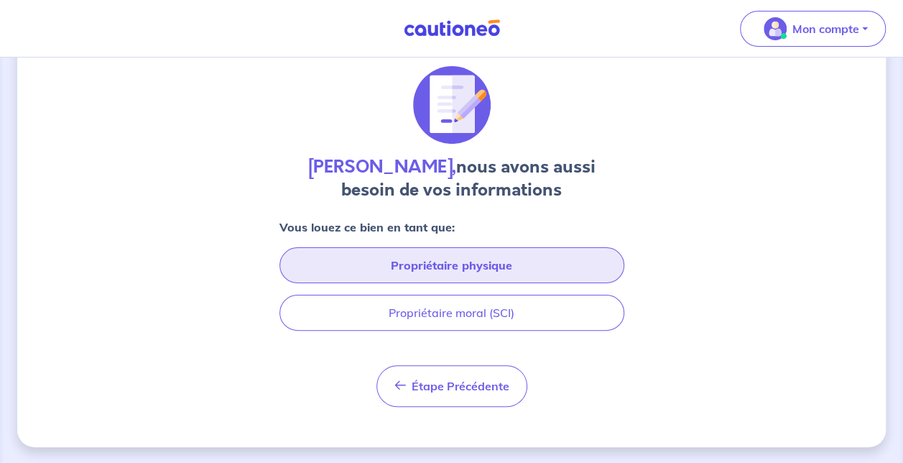
click at [479, 263] on button "Propriétaire physique" at bounding box center [452, 265] width 345 height 36
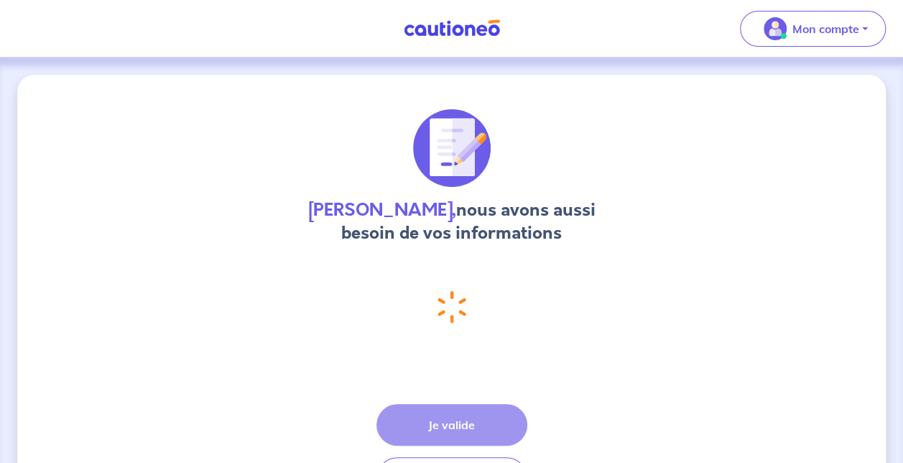
select select "FR"
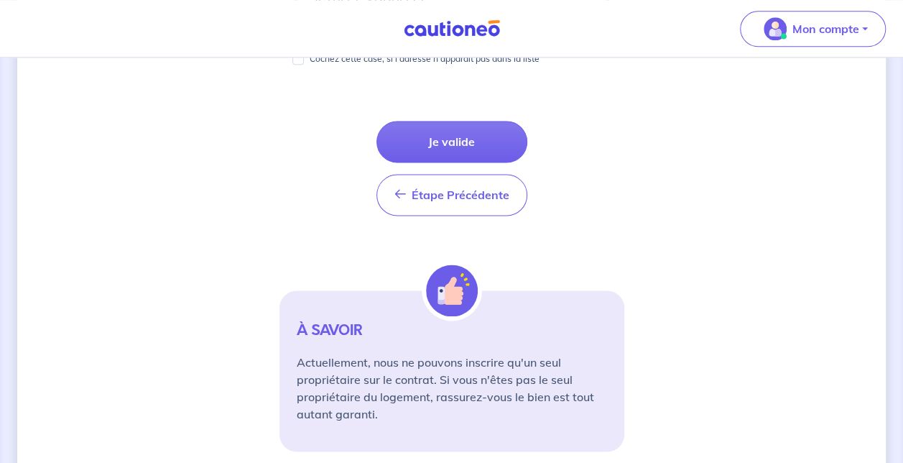
scroll to position [924, 0]
click at [500, 158] on div "Étape Précédente Précédent Je valide Je valide" at bounding box center [452, 167] width 151 height 95
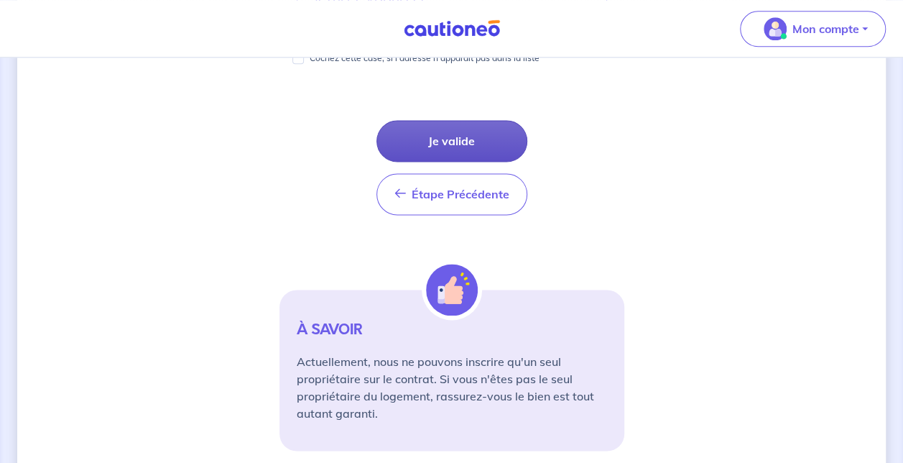
click at [477, 140] on button "Je valide" at bounding box center [452, 141] width 151 height 42
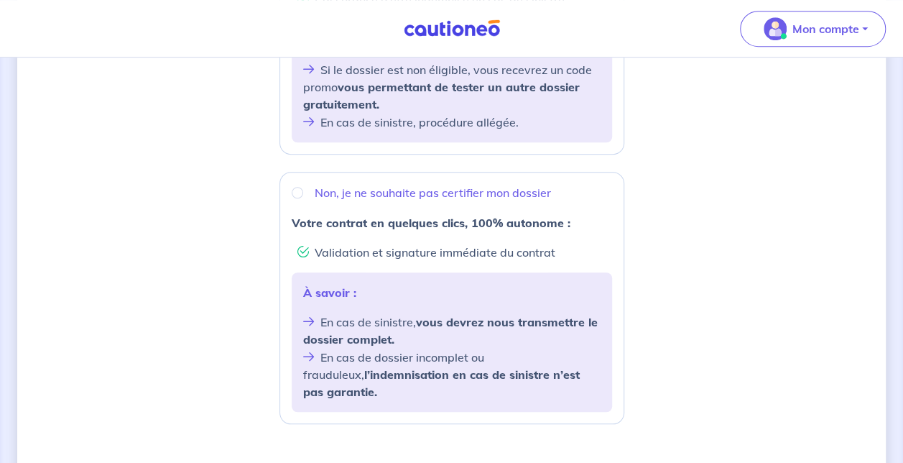
scroll to position [608, 0]
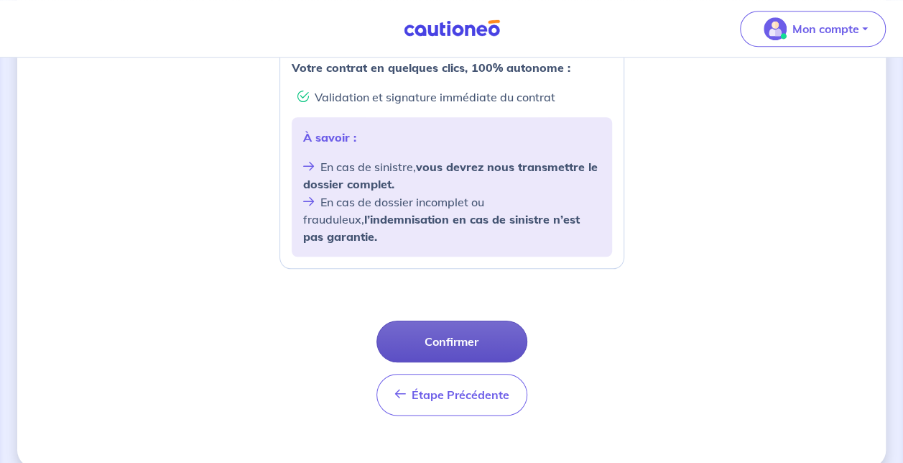
click at [450, 321] on button "Confirmer" at bounding box center [452, 342] width 151 height 42
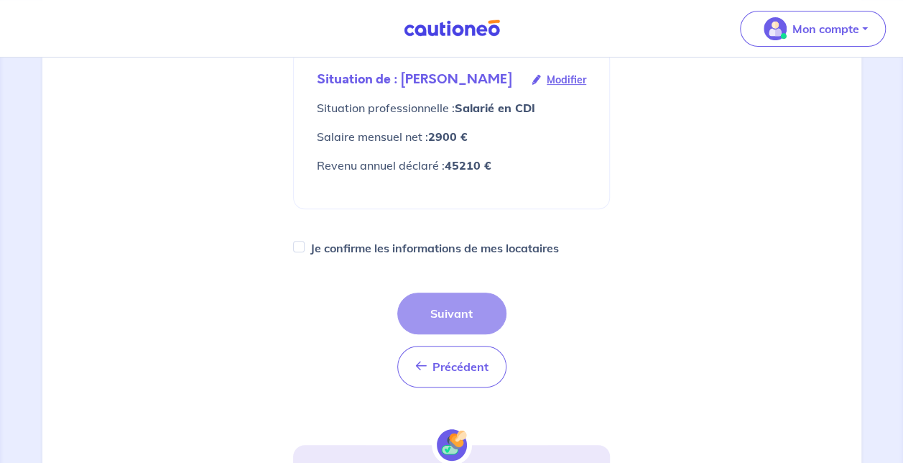
scroll to position [266, 0]
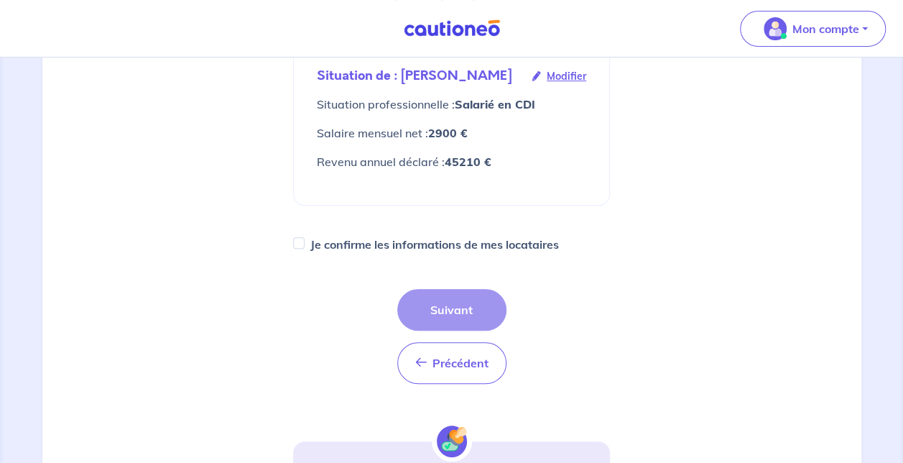
click at [344, 262] on div "1 2 3 4 Informations locataire Informations bail Informations paiement Signatur…" at bounding box center [452, 217] width 334 height 783
click at [342, 247] on label "Je confirme les informations de mes locataires" at bounding box center [434, 244] width 249 height 20
click at [305, 247] on input "Je confirme les informations de mes locataires" at bounding box center [298, 242] width 11 height 11
checkbox input "true"
click at [473, 297] on button "Suivant" at bounding box center [451, 310] width 109 height 42
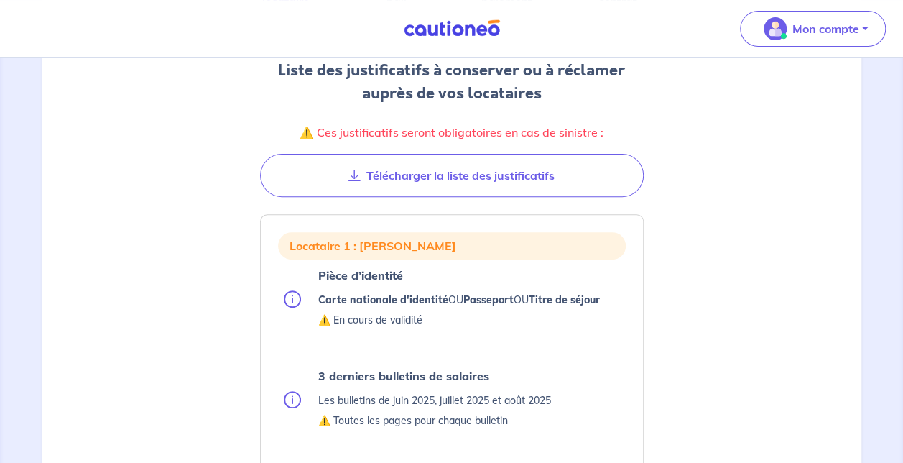
scroll to position [180, 0]
